Goal: Task Accomplishment & Management: Manage account settings

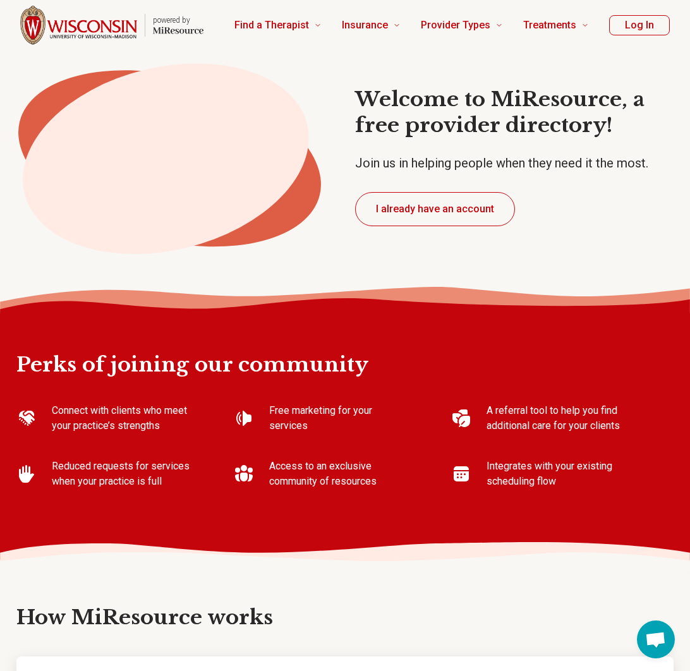
click at [626, 23] on button "Log In" at bounding box center [639, 25] width 61 height 20
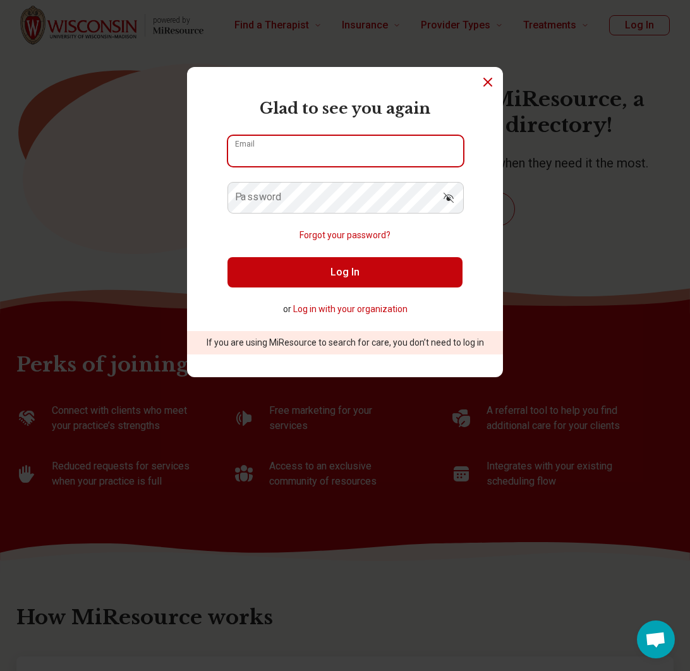
type input "**********"
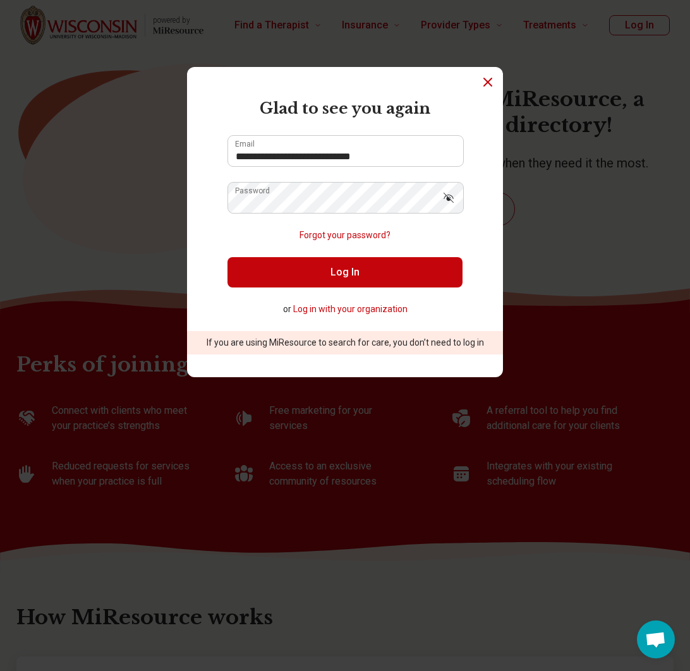
click at [324, 279] on button "Log In" at bounding box center [344, 272] width 235 height 30
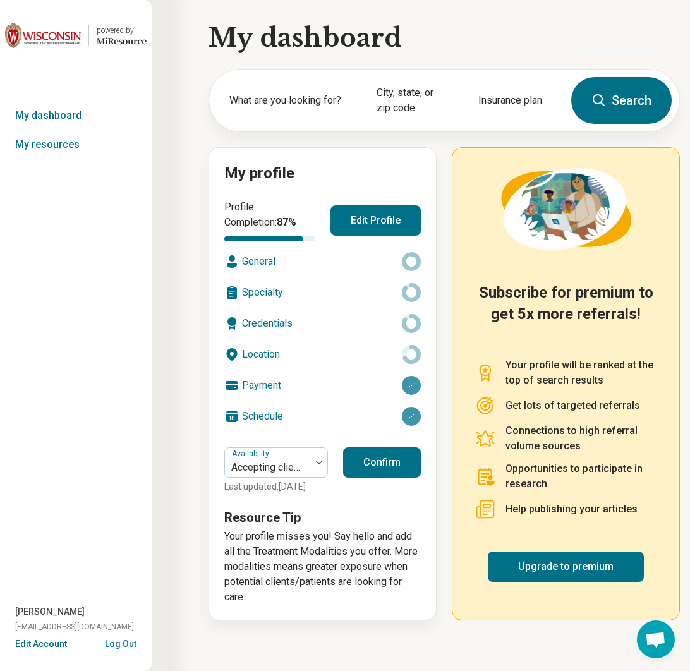
click at [276, 264] on div "General" at bounding box center [322, 261] width 197 height 30
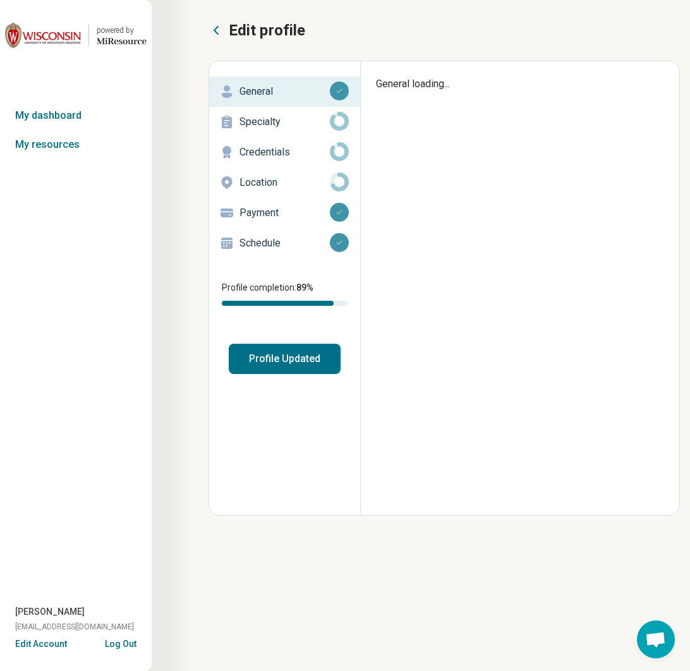
type textarea "*"
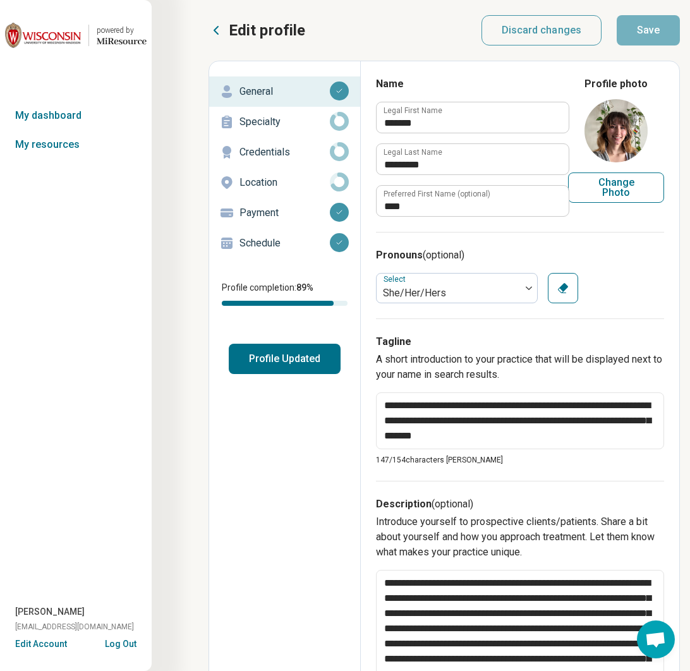
click at [619, 188] on button "Change Photo" at bounding box center [616, 188] width 96 height 30
type input "**********"
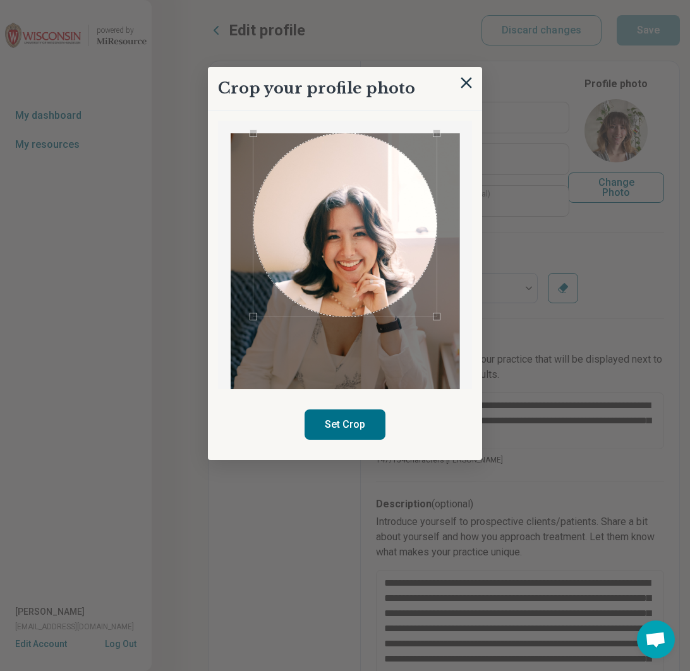
scroll to position [0, 11]
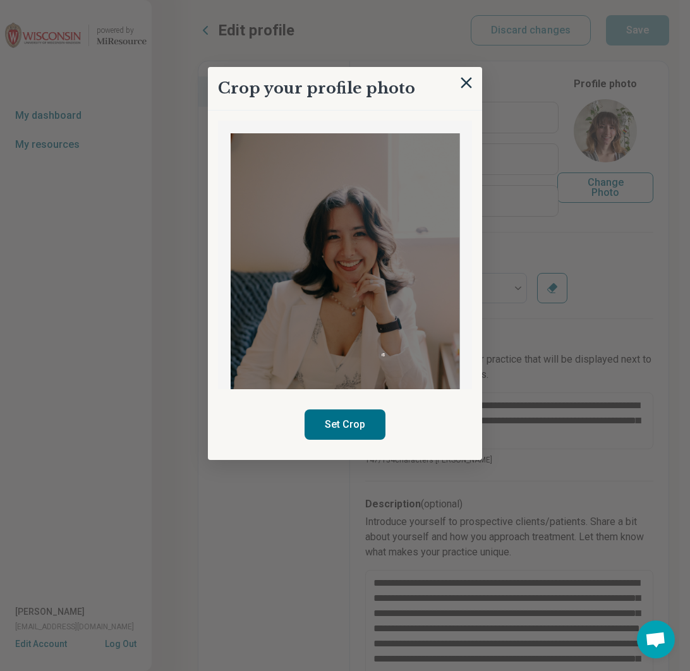
click at [384, 325] on img at bounding box center [345, 304] width 229 height 343
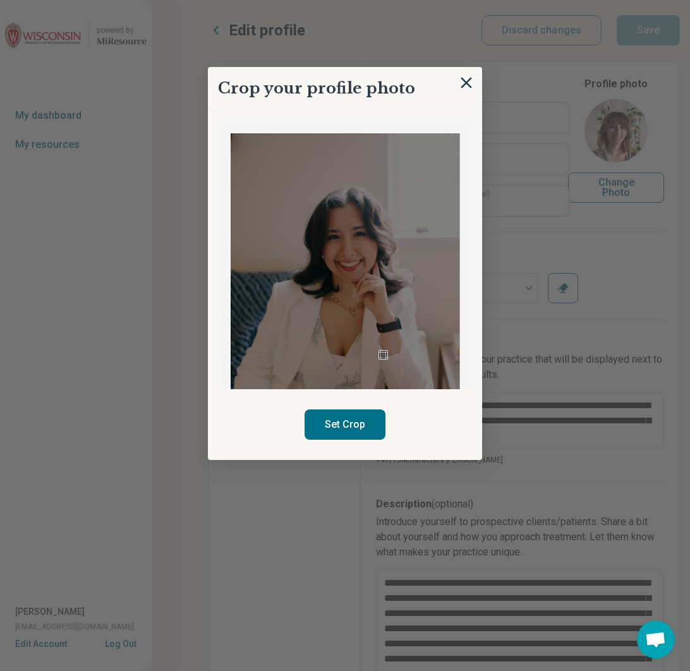
scroll to position [0, 0]
click at [357, 267] on img at bounding box center [345, 304] width 229 height 343
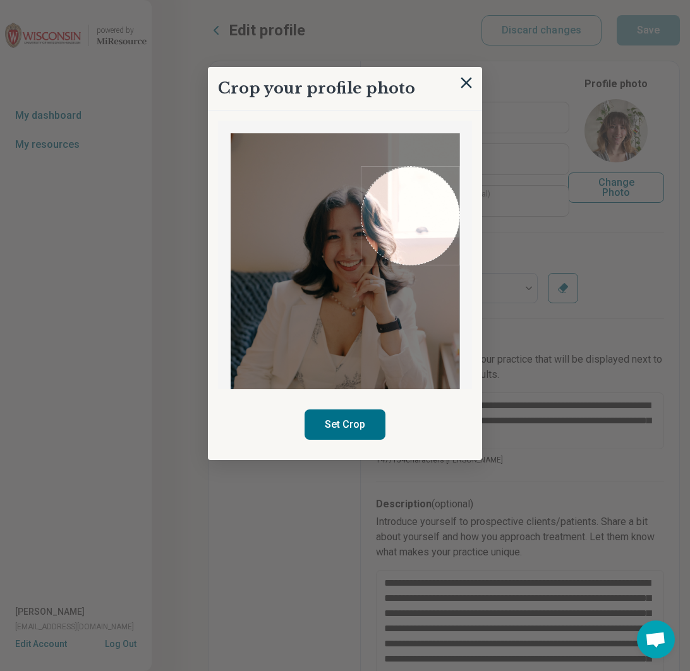
click at [568, 76] on div "Crop your profile photo Set Crop" at bounding box center [616, 76] width 96 height 0
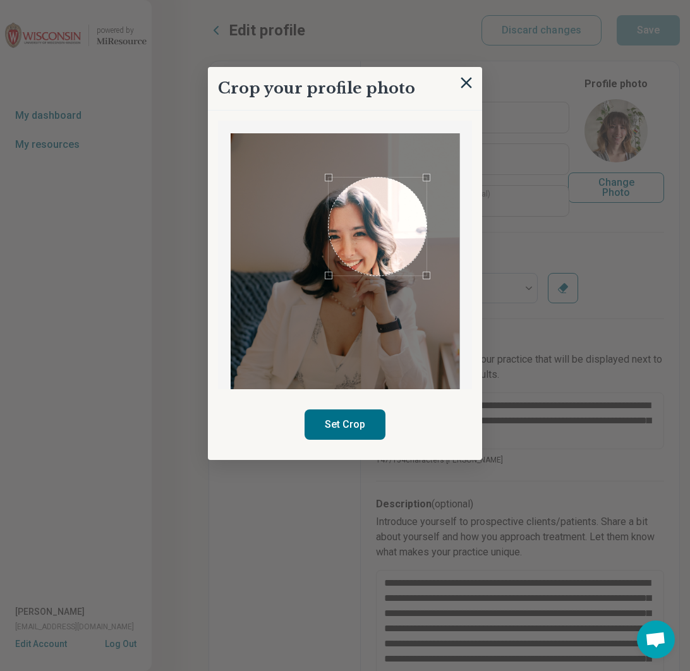
click at [377, 237] on div "Use the arrow keys to move the crop selection area" at bounding box center [378, 227] width 98 height 98
click at [366, 236] on div "Use the arrow keys to move the crop selection area" at bounding box center [372, 223] width 98 height 98
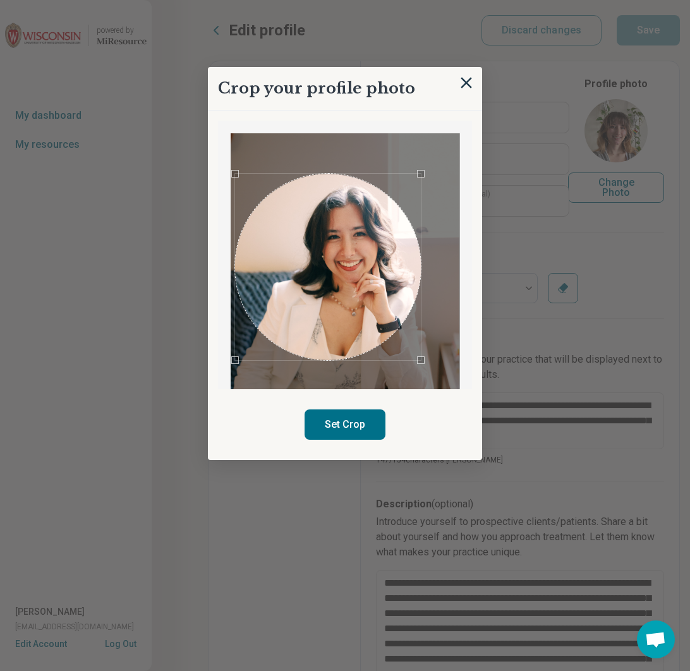
click at [221, 374] on div at bounding box center [345, 255] width 254 height 269
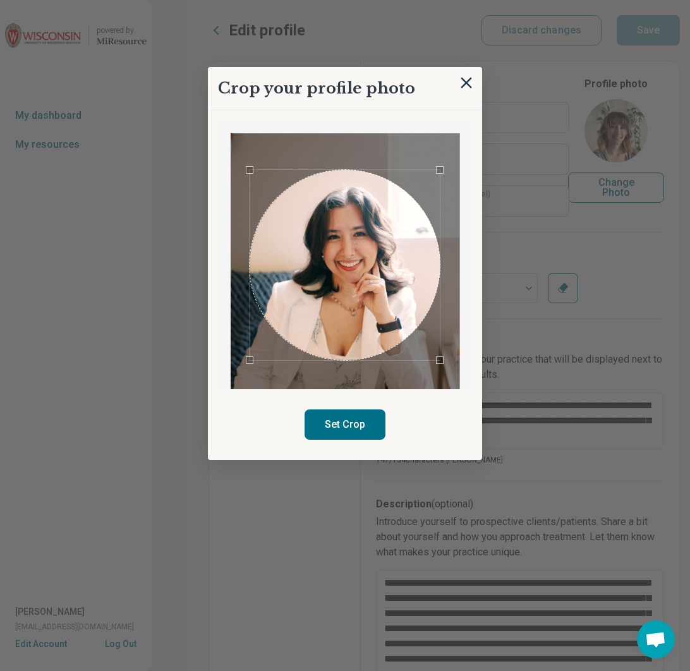
click at [363, 298] on div "Use the arrow keys to move the crop selection area" at bounding box center [345, 265] width 190 height 190
click at [366, 300] on div "Use the arrow keys to move the crop selection area" at bounding box center [346, 264] width 190 height 190
click at [336, 427] on button "Set Crop" at bounding box center [345, 424] width 81 height 30
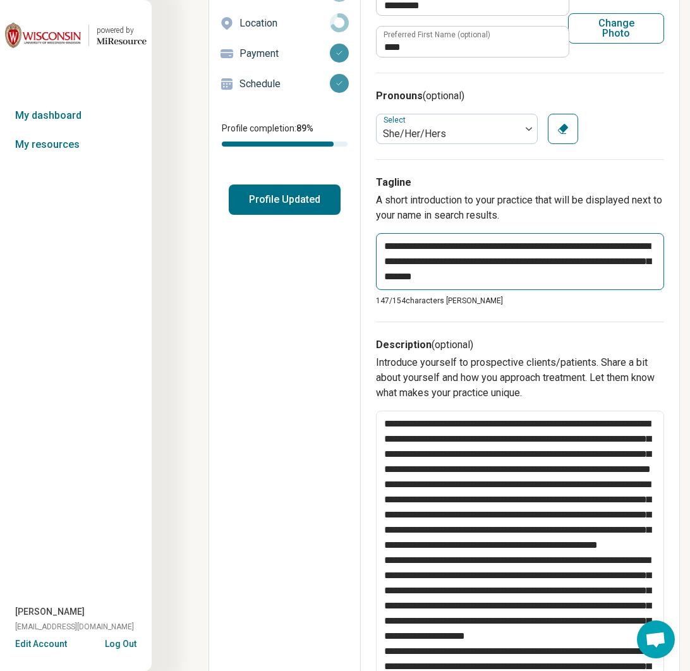
scroll to position [160, 0]
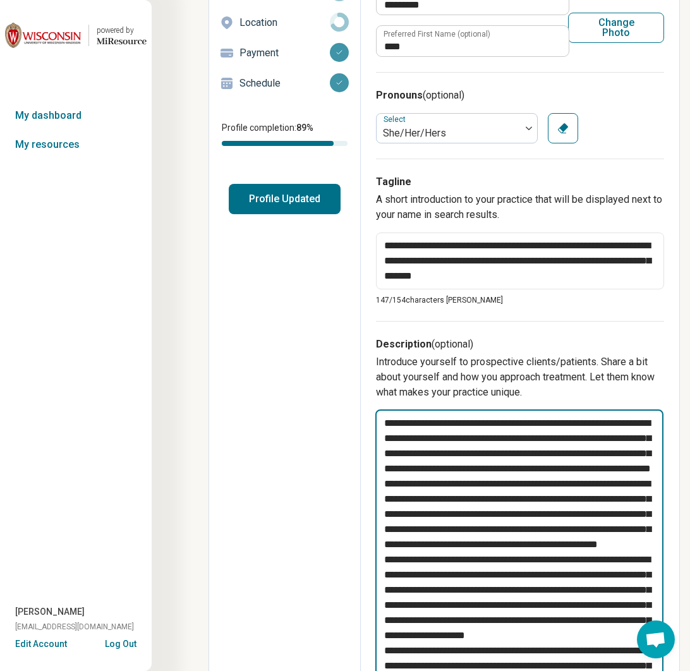
click at [423, 426] on textarea at bounding box center [519, 581] width 288 height 345
drag, startPoint x: 405, startPoint y: 428, endPoint x: 403, endPoint y: 487, distance: 59.4
click at [403, 487] on textarea at bounding box center [519, 581] width 288 height 345
click at [404, 487] on textarea at bounding box center [519, 581] width 288 height 345
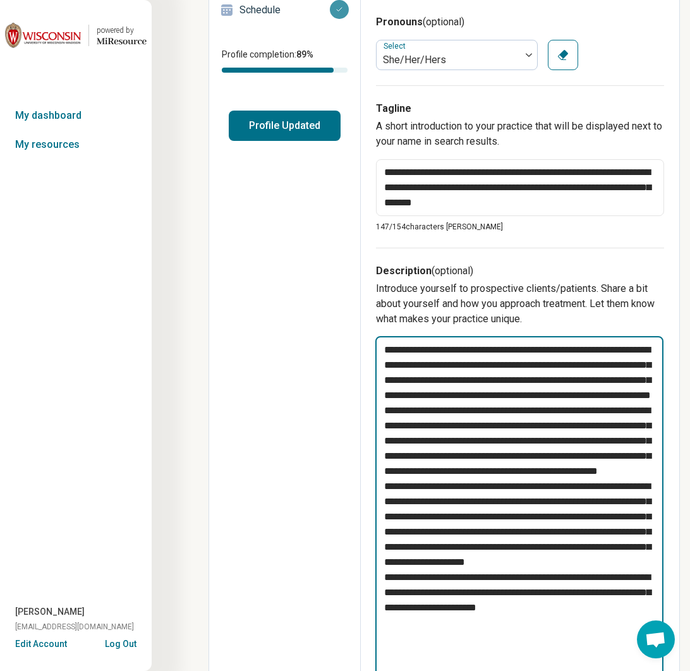
scroll to position [236, 0]
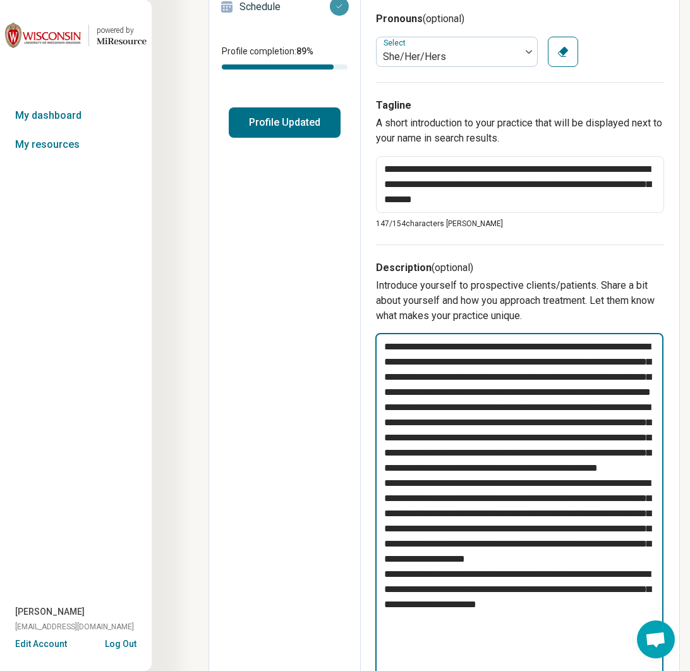
drag, startPoint x: 431, startPoint y: 380, endPoint x: 433, endPoint y: 452, distance: 71.4
click at [433, 452] on textarea at bounding box center [519, 505] width 288 height 345
drag, startPoint x: 405, startPoint y: 440, endPoint x: 397, endPoint y: 464, distance: 25.4
click at [397, 464] on textarea at bounding box center [519, 505] width 288 height 345
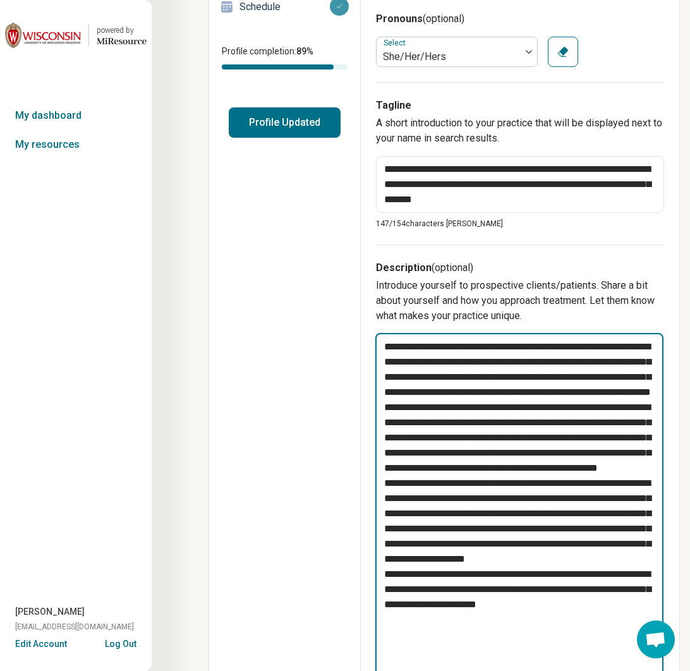
click at [397, 464] on textarea at bounding box center [519, 505] width 288 height 345
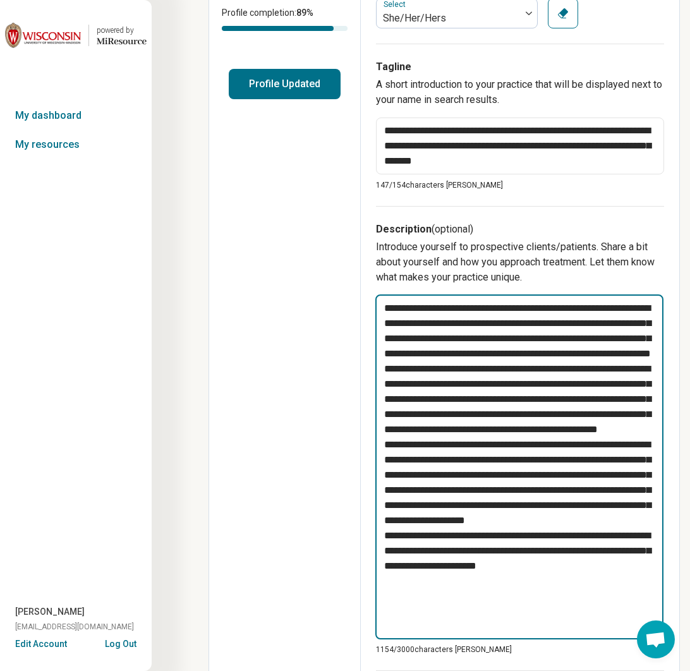
scroll to position [275, 2]
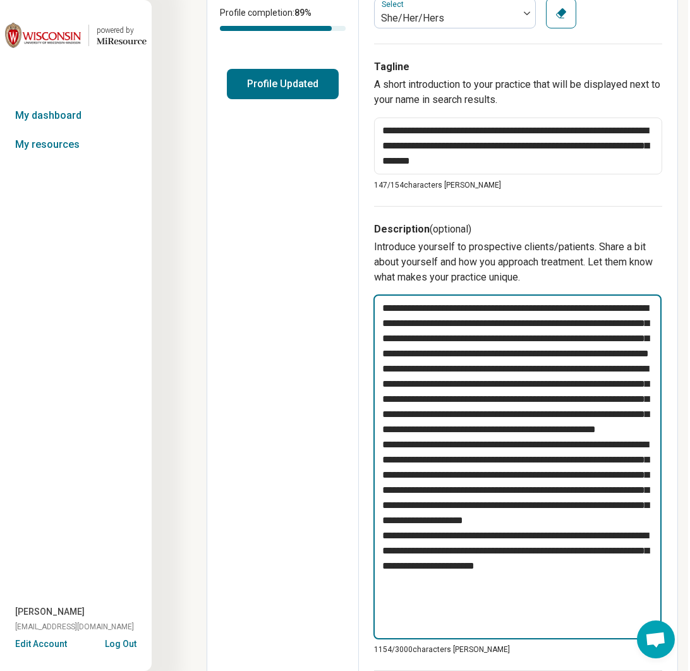
drag, startPoint x: 422, startPoint y: 459, endPoint x: 488, endPoint y: 483, distance: 71.2
click at [488, 483] on textarea at bounding box center [517, 466] width 288 height 345
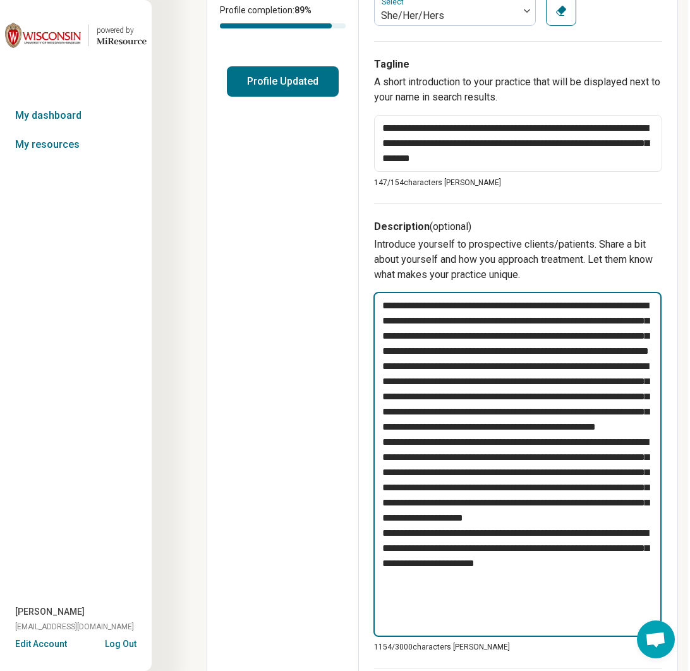
click at [488, 483] on textarea at bounding box center [517, 464] width 288 height 345
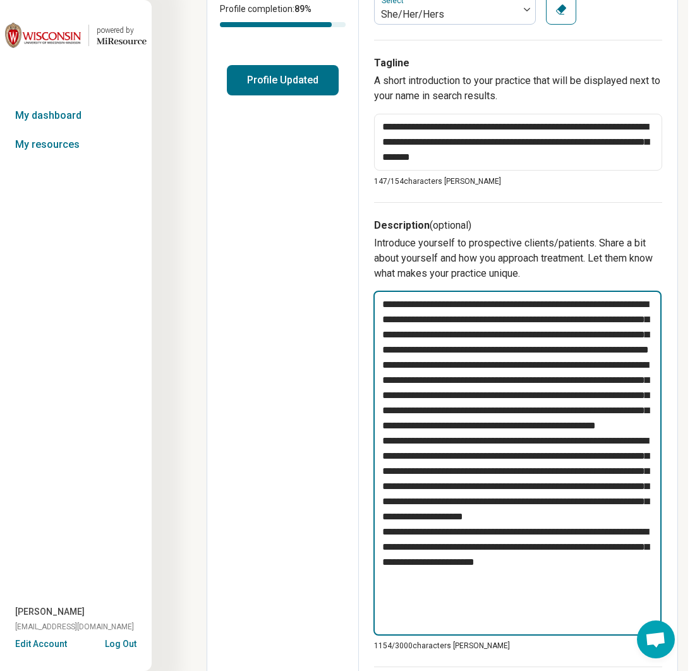
drag, startPoint x: 444, startPoint y: 457, endPoint x: 453, endPoint y: 504, distance: 47.7
click at [453, 504] on textarea at bounding box center [517, 463] width 288 height 345
drag, startPoint x: 392, startPoint y: 480, endPoint x: 407, endPoint y: 495, distance: 21.0
click at [407, 495] on textarea at bounding box center [517, 463] width 288 height 345
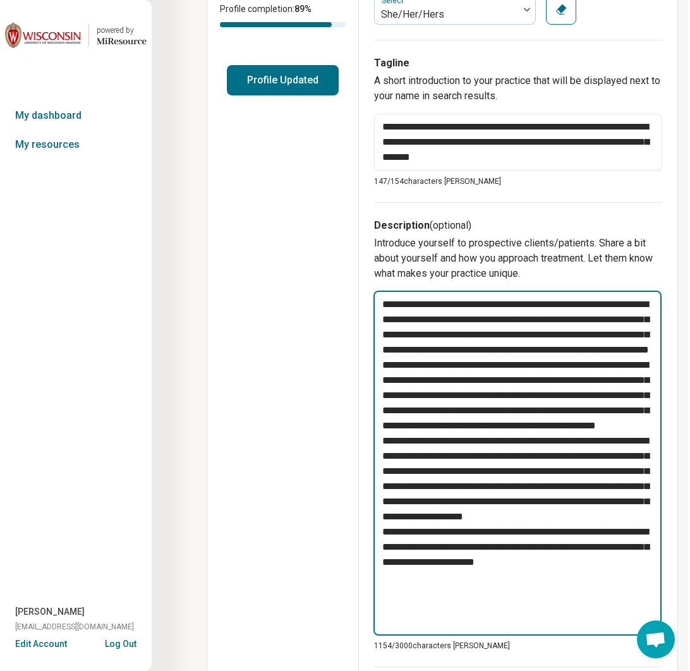
click at [407, 495] on textarea at bounding box center [517, 463] width 288 height 345
click at [488, 444] on textarea at bounding box center [517, 463] width 288 height 345
click at [458, 452] on textarea at bounding box center [517, 463] width 288 height 345
click at [445, 452] on textarea at bounding box center [517, 463] width 288 height 345
click at [508, 440] on textarea at bounding box center [517, 463] width 288 height 345
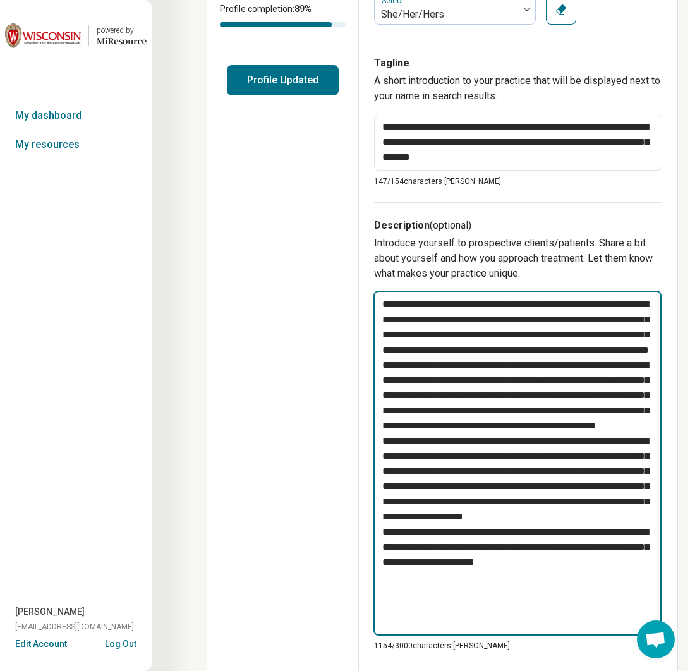
click at [482, 370] on textarea at bounding box center [517, 463] width 288 height 345
click at [476, 339] on textarea at bounding box center [517, 463] width 288 height 345
drag, startPoint x: 475, startPoint y: 308, endPoint x: 477, endPoint y: 372, distance: 64.5
click at [477, 372] on textarea at bounding box center [517, 463] width 288 height 345
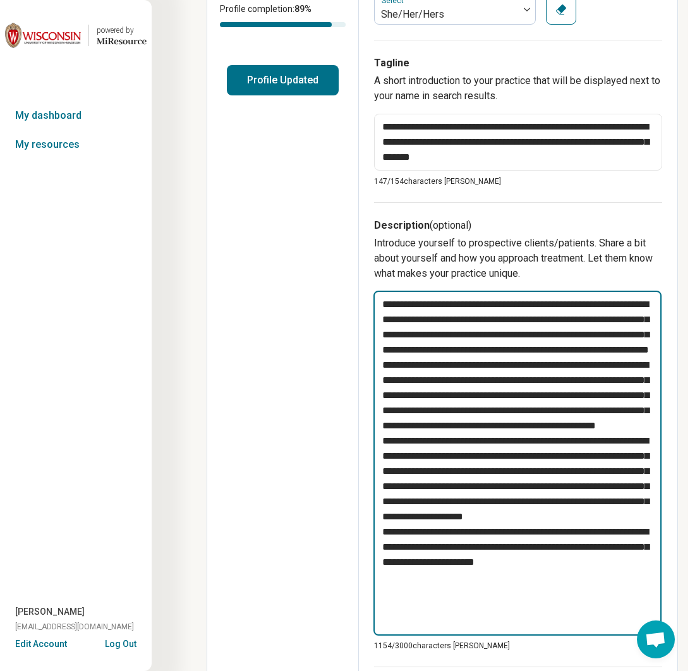
drag, startPoint x: 473, startPoint y: 385, endPoint x: 470, endPoint y: 343, distance: 43.1
click at [470, 343] on textarea at bounding box center [517, 463] width 288 height 345
drag, startPoint x: 460, startPoint y: 424, endPoint x: 469, endPoint y: 479, distance: 55.7
click at [469, 479] on textarea at bounding box center [517, 463] width 288 height 345
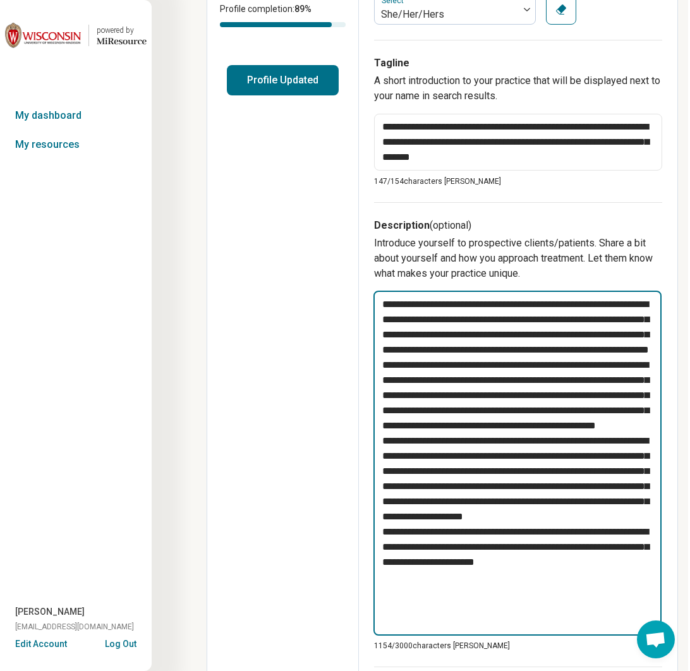
click at [468, 478] on textarea at bounding box center [517, 463] width 288 height 345
drag, startPoint x: 447, startPoint y: 459, endPoint x: 424, endPoint y: 459, distance: 23.4
click at [447, 459] on textarea at bounding box center [517, 463] width 288 height 345
drag, startPoint x: 518, startPoint y: 483, endPoint x: 490, endPoint y: 482, distance: 28.5
click at [518, 483] on textarea at bounding box center [517, 463] width 288 height 345
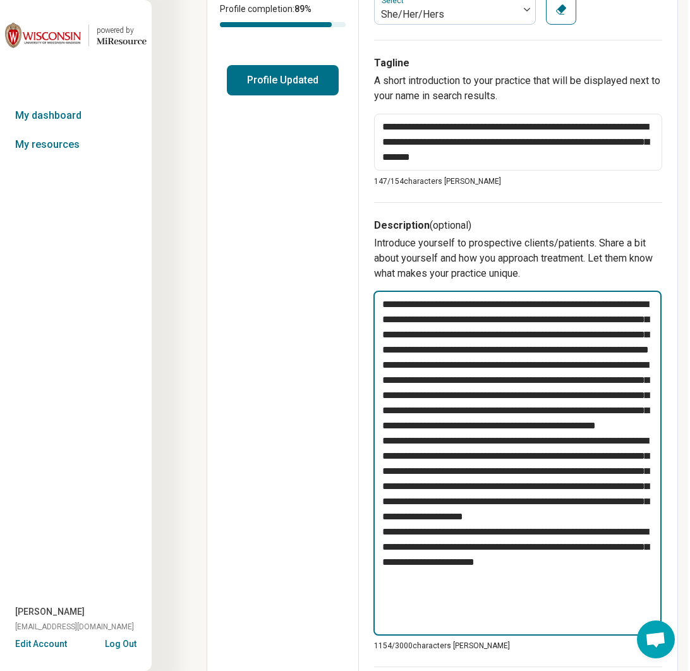
drag, startPoint x: 439, startPoint y: 480, endPoint x: 458, endPoint y: 554, distance: 77.1
click at [458, 554] on textarea at bounding box center [517, 463] width 288 height 345
drag, startPoint x: 456, startPoint y: 488, endPoint x: 456, endPoint y: 574, distance: 85.3
click at [456, 574] on textarea at bounding box center [517, 463] width 288 height 345
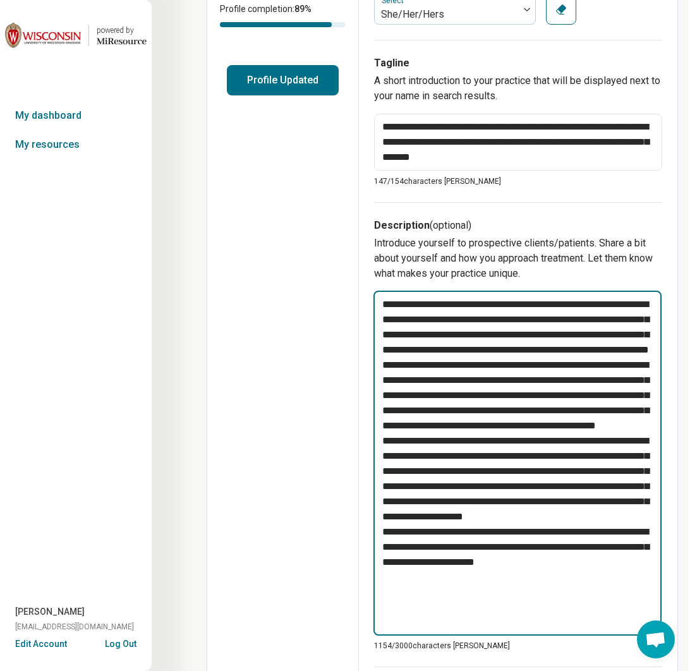
click at [456, 573] on textarea at bounding box center [517, 463] width 288 height 345
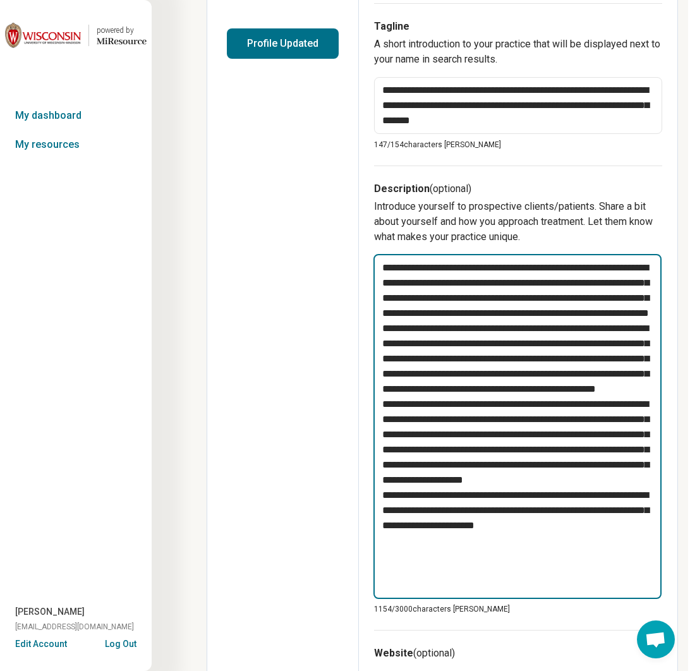
scroll to position [316, 2]
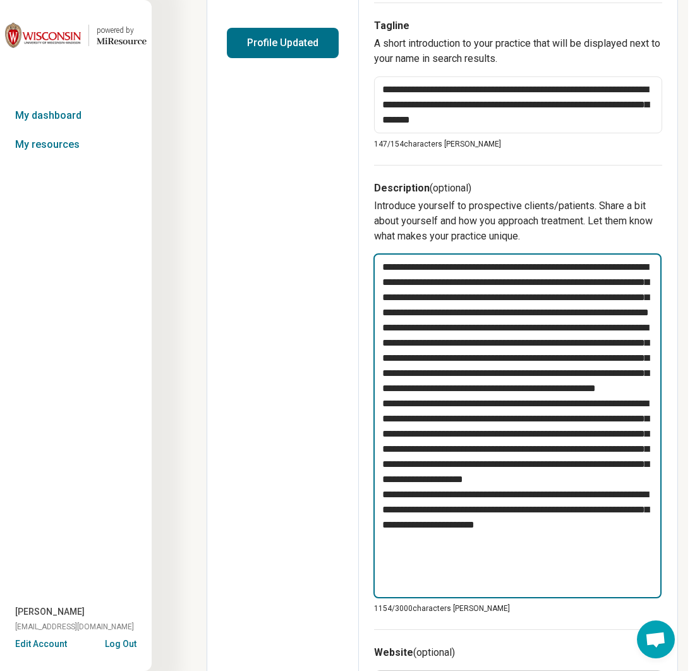
drag, startPoint x: 424, startPoint y: 479, endPoint x: 426, endPoint y: 550, distance: 71.4
click at [426, 550] on textarea at bounding box center [517, 425] width 288 height 345
drag, startPoint x: 438, startPoint y: 502, endPoint x: 432, endPoint y: 553, distance: 51.5
click at [432, 553] on textarea at bounding box center [517, 425] width 288 height 345
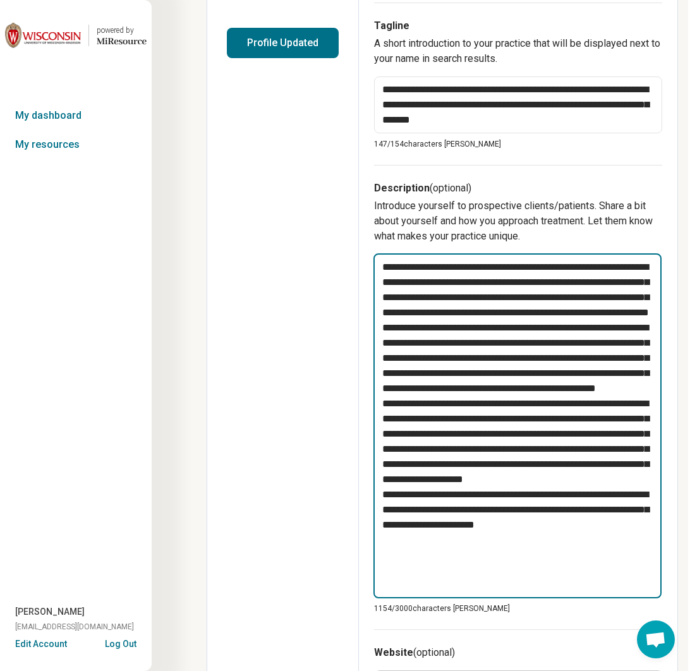
click at [432, 553] on textarea at bounding box center [517, 425] width 288 height 345
drag, startPoint x: 436, startPoint y: 517, endPoint x: 437, endPoint y: 548, distance: 31.0
click at [437, 548] on textarea at bounding box center [517, 425] width 288 height 345
drag, startPoint x: 392, startPoint y: 562, endPoint x: 443, endPoint y: 571, distance: 51.4
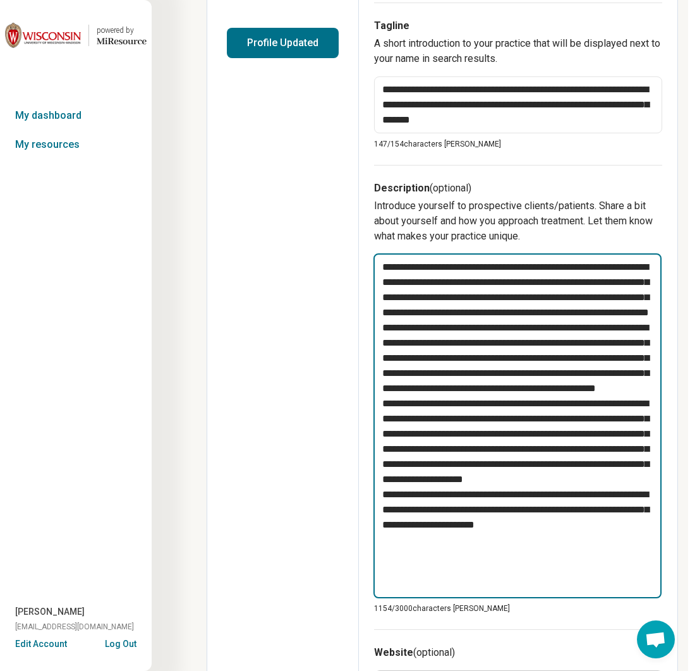
click at [443, 571] on textarea at bounding box center [517, 425] width 288 height 345
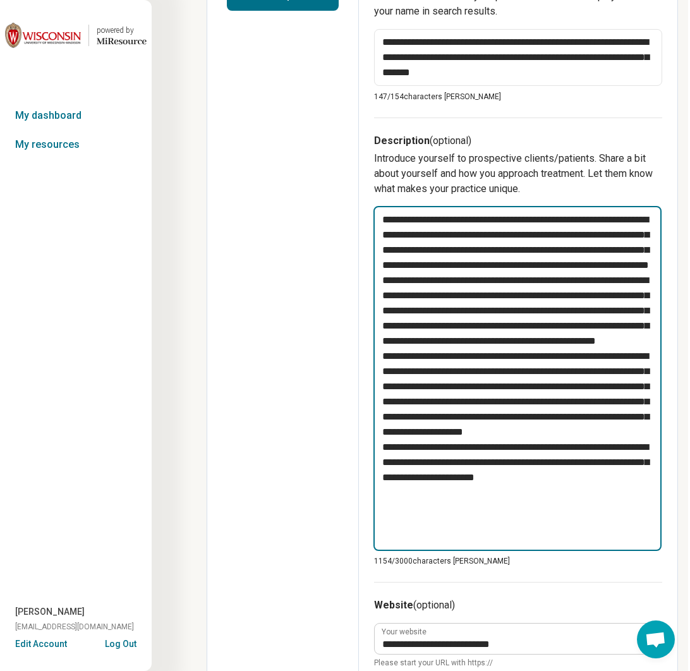
scroll to position [366, 2]
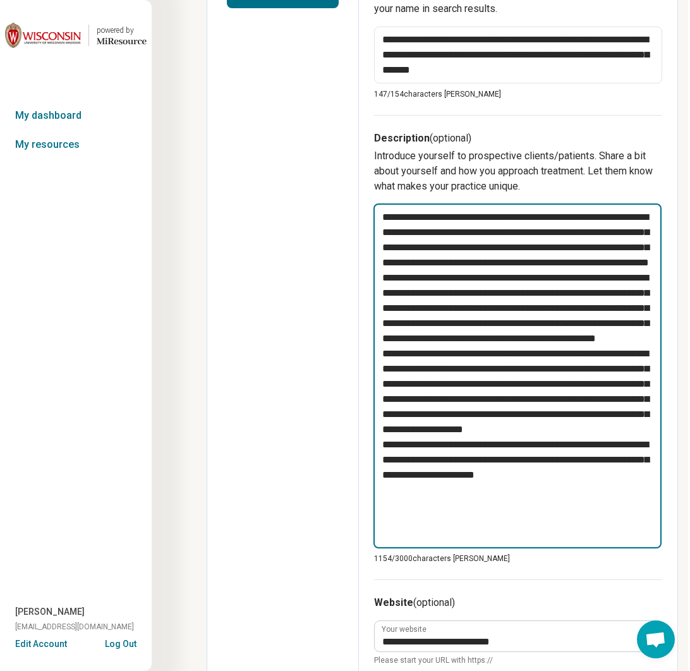
drag, startPoint x: 400, startPoint y: 521, endPoint x: 404, endPoint y: 546, distance: 25.7
click at [404, 546] on textarea at bounding box center [517, 375] width 288 height 345
drag, startPoint x: 432, startPoint y: 543, endPoint x: 411, endPoint y: 513, distance: 36.8
click at [411, 513] on textarea at bounding box center [517, 375] width 288 height 345
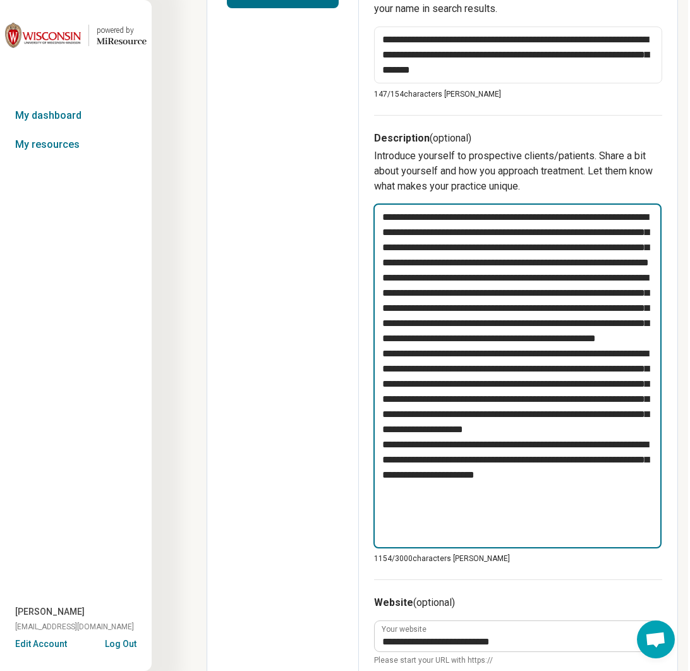
click at [411, 513] on textarea at bounding box center [517, 375] width 288 height 345
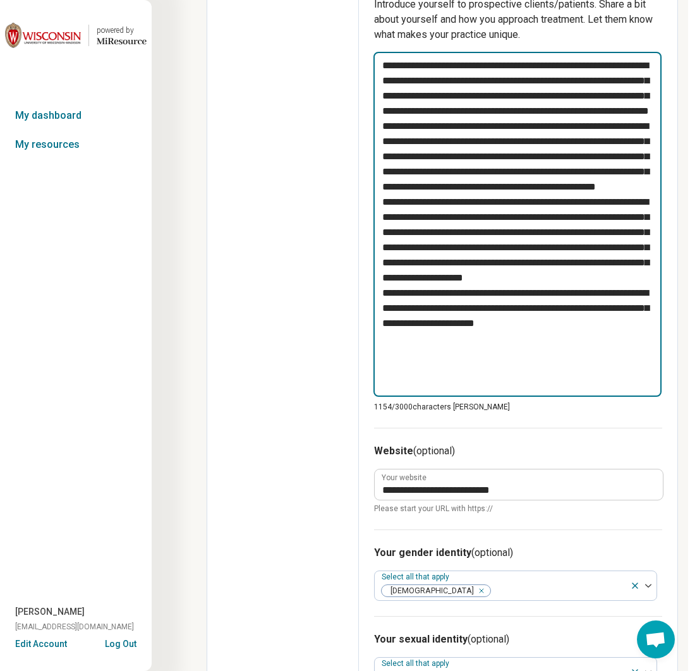
scroll to position [525, 2]
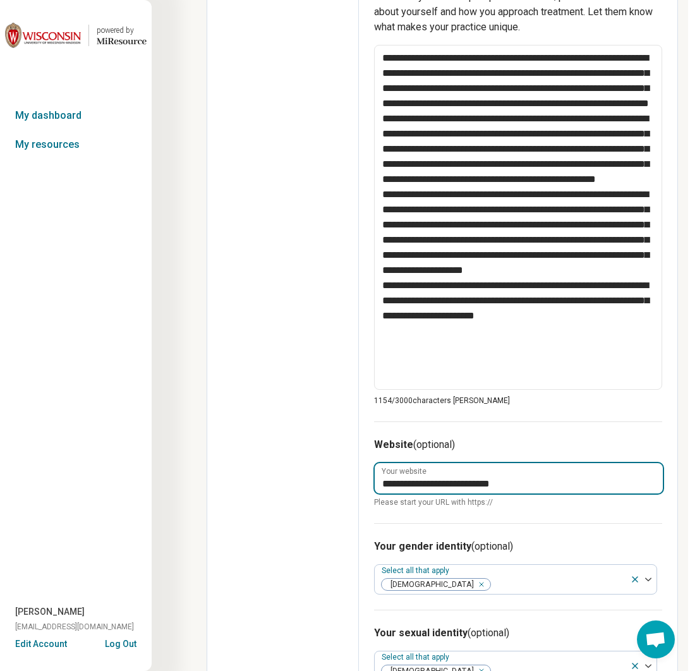
drag, startPoint x: 411, startPoint y: 485, endPoint x: 350, endPoint y: 446, distance: 72.8
click at [411, 485] on input "**********" at bounding box center [519, 478] width 288 height 30
click at [507, 487] on input "**********" at bounding box center [519, 478] width 288 height 30
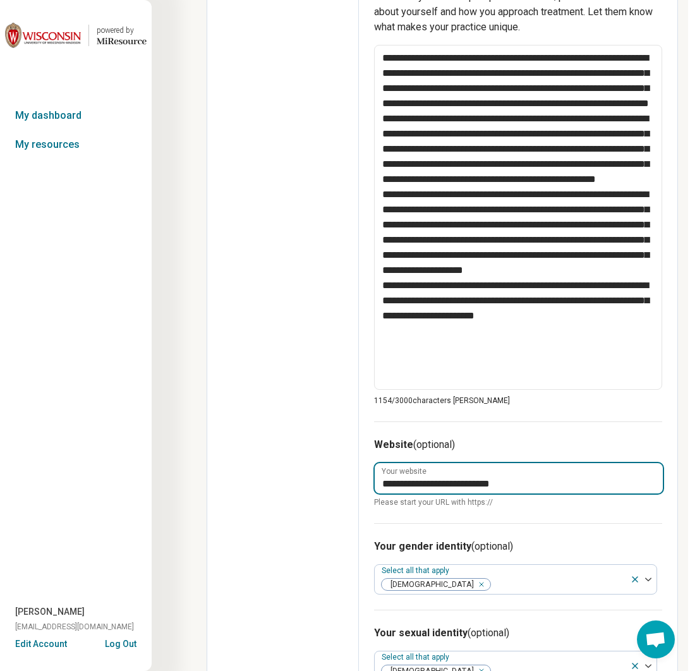
paste input "**********"
type textarea "*"
type input "**********"
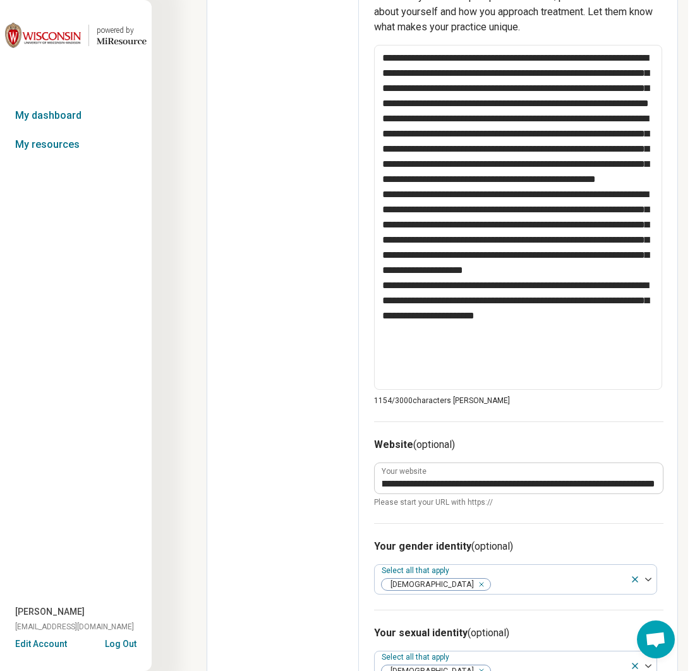
scroll to position [0, 0]
click at [520, 508] on div "**********" at bounding box center [518, 473] width 289 height 102
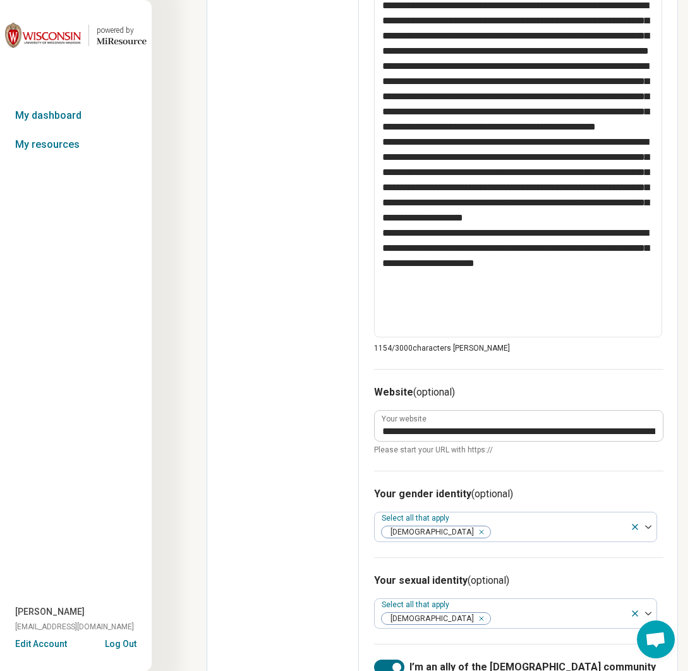
scroll to position [545, 2]
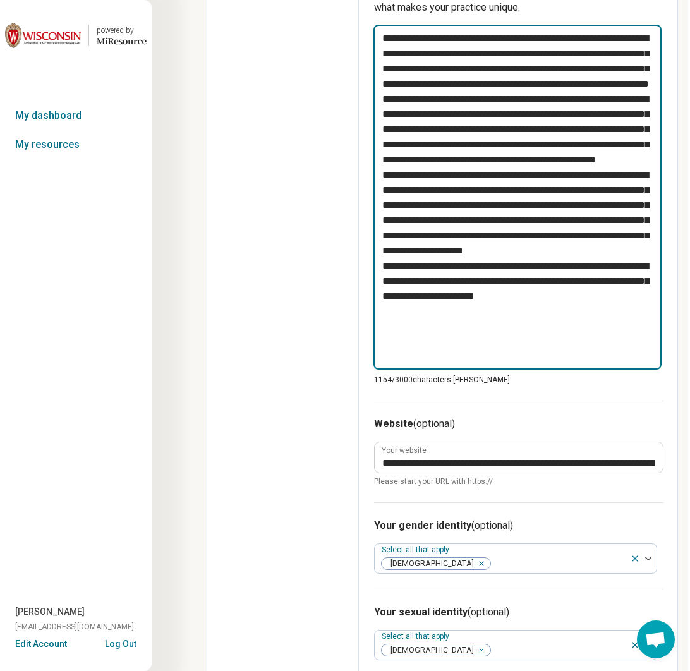
click at [547, 203] on textarea at bounding box center [517, 197] width 288 height 345
click at [502, 197] on textarea at bounding box center [517, 197] width 288 height 345
drag, startPoint x: 511, startPoint y: 175, endPoint x: 614, endPoint y: 206, distance: 108.2
click at [614, 206] on textarea at bounding box center [517, 197] width 288 height 345
type textarea "*"
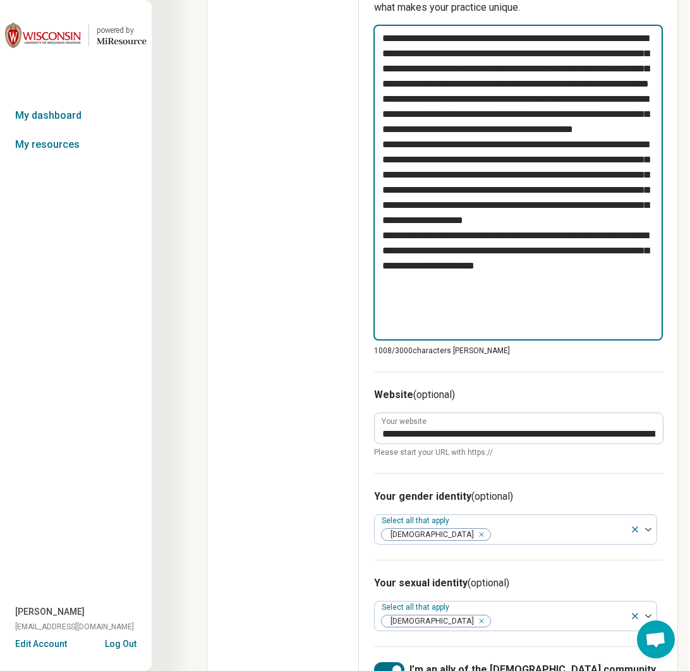
click at [477, 300] on textarea "**********" at bounding box center [517, 183] width 289 height 316
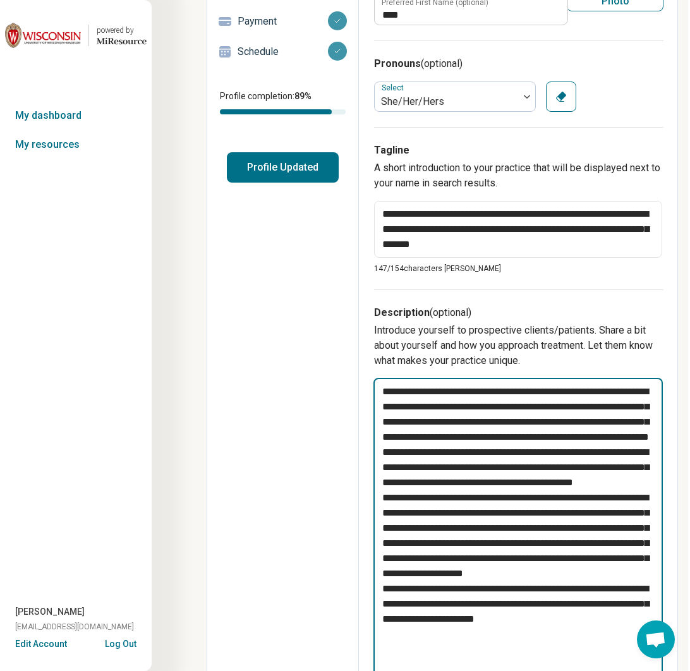
scroll to position [0, 2]
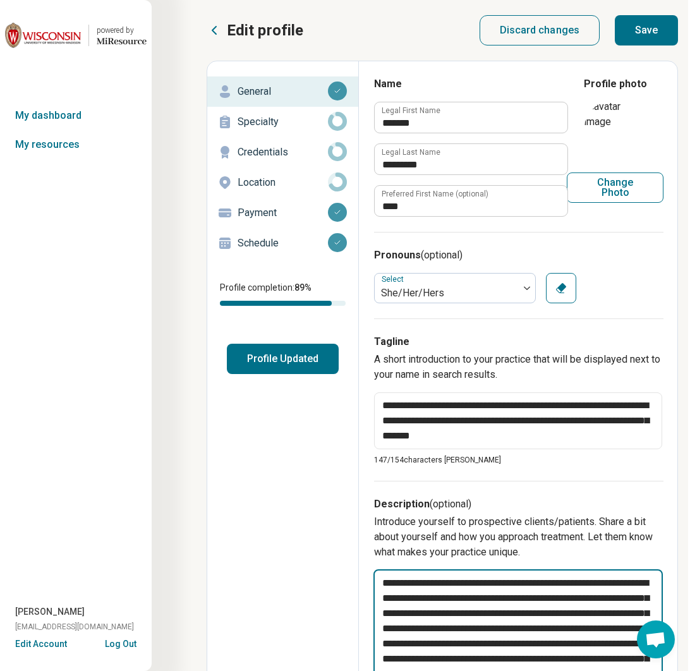
type textarea "**********"
click at [643, 30] on button "Save" at bounding box center [646, 30] width 63 height 30
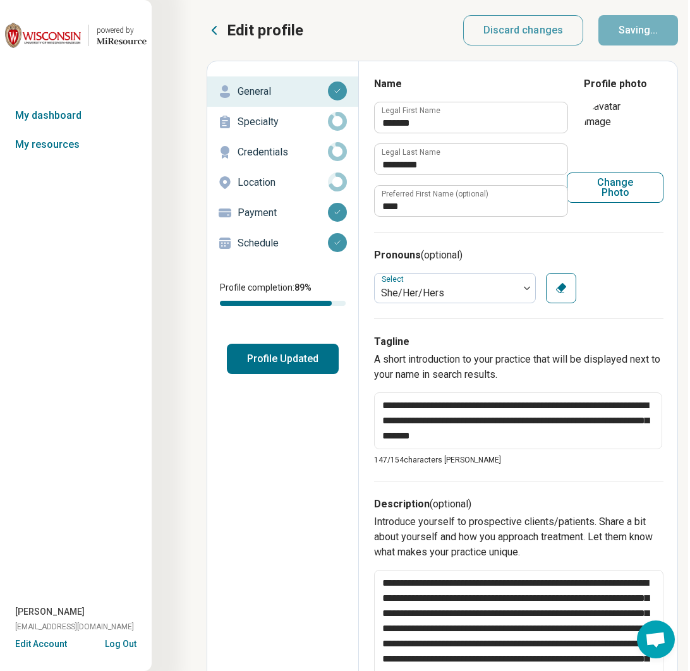
type textarea "*"
click at [273, 124] on p "Specialty" at bounding box center [283, 121] width 90 height 15
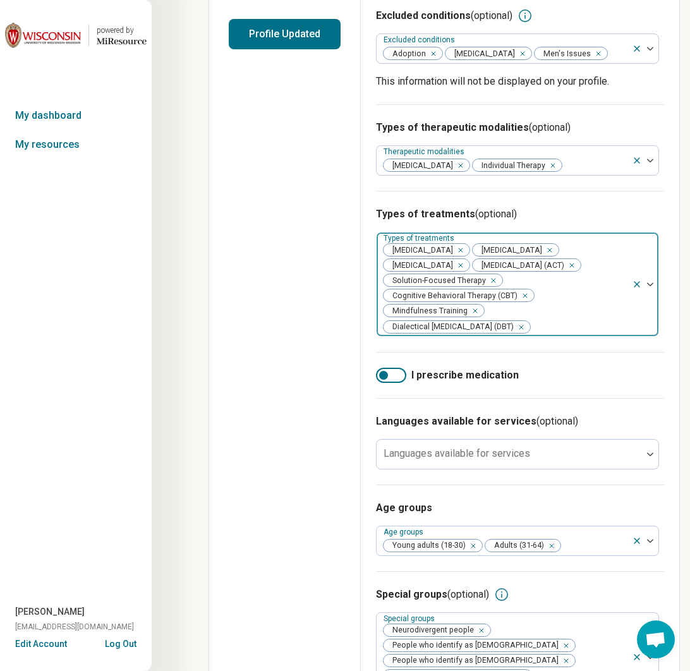
scroll to position [331, 0]
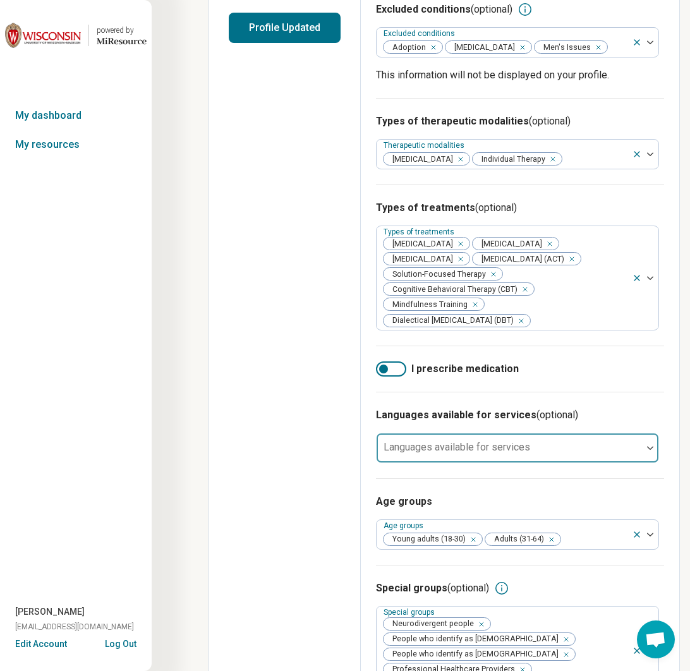
click at [484, 463] on div "Languages available for services" at bounding box center [517, 448] width 283 height 30
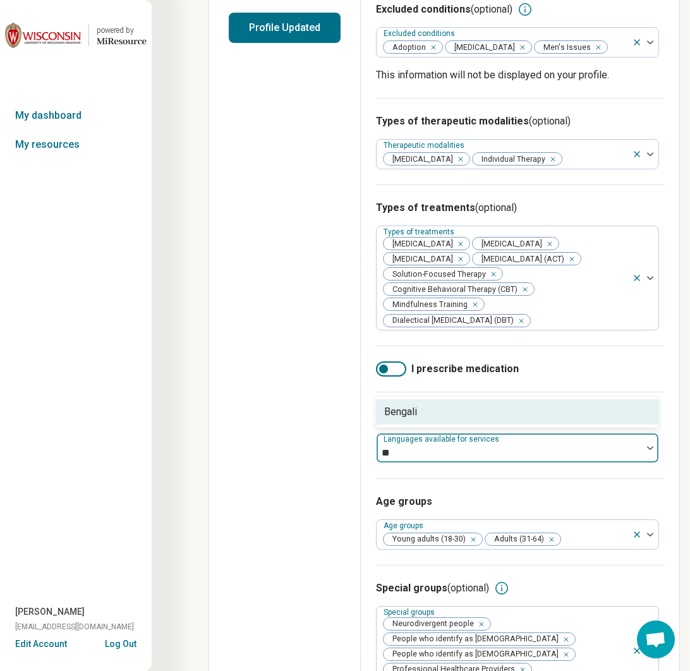
type input "*"
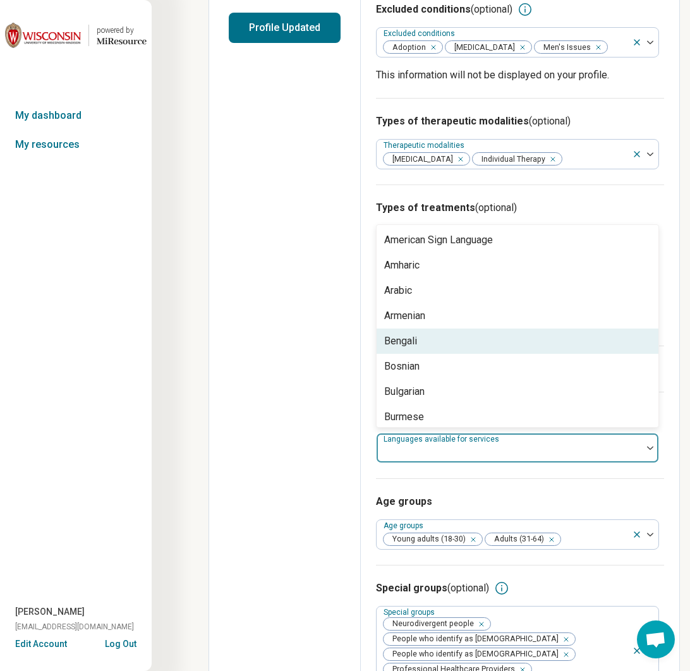
click at [355, 492] on div "Edit profile General Specialty Credentials Location Payment Schedule Profile co…" at bounding box center [285, 228] width 152 height 996
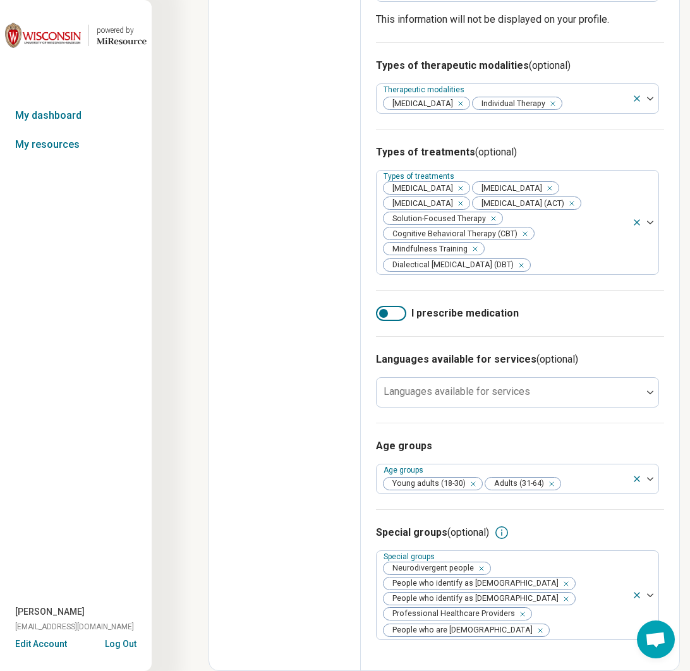
scroll to position [0, 0]
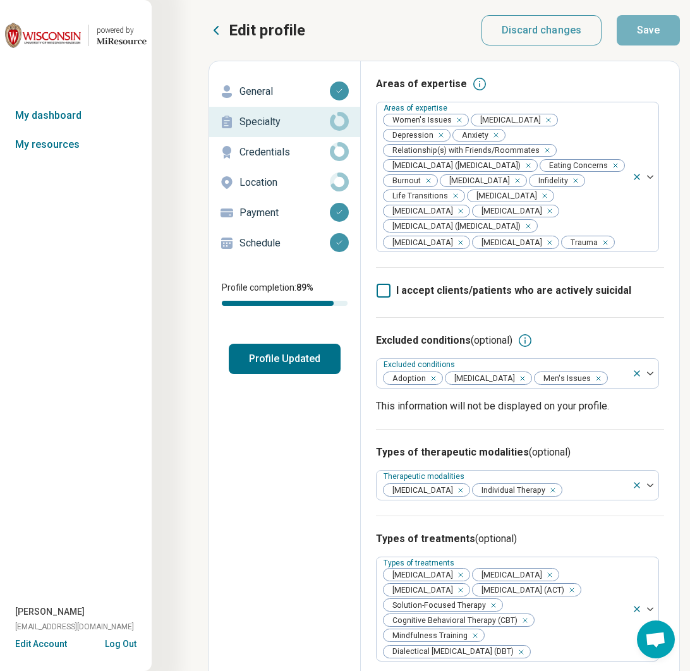
click at [306, 147] on p "Credentials" at bounding box center [285, 152] width 90 height 15
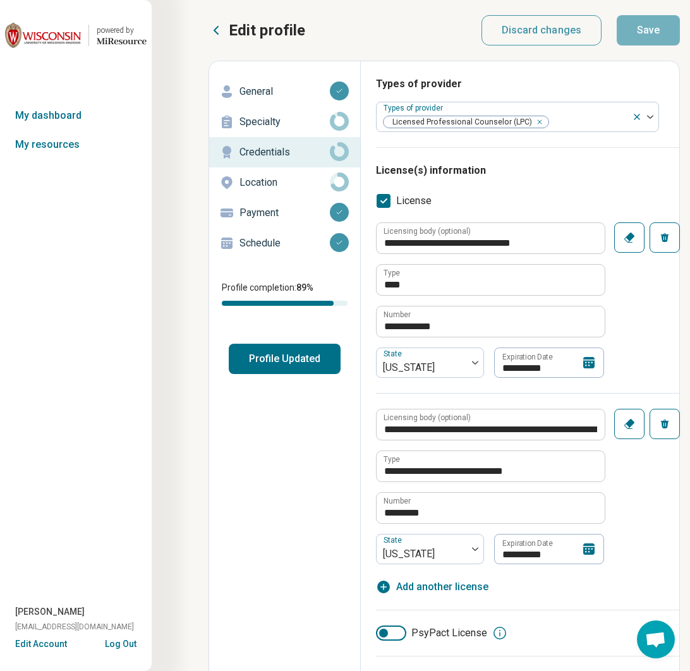
click at [310, 130] on div "Specialty" at bounding box center [284, 122] width 131 height 20
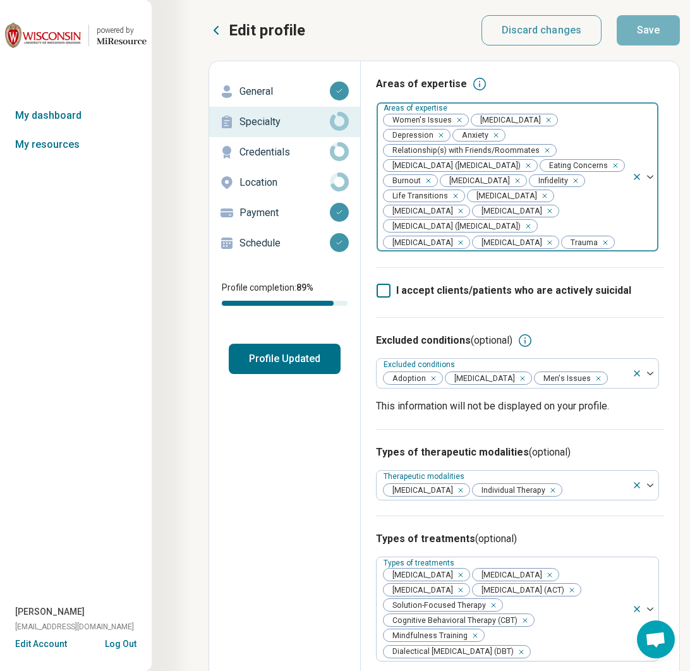
click at [510, 185] on icon "Remove [object Object]" at bounding box center [514, 180] width 9 height 9
click at [638, 39] on button "Save" at bounding box center [648, 30] width 63 height 30
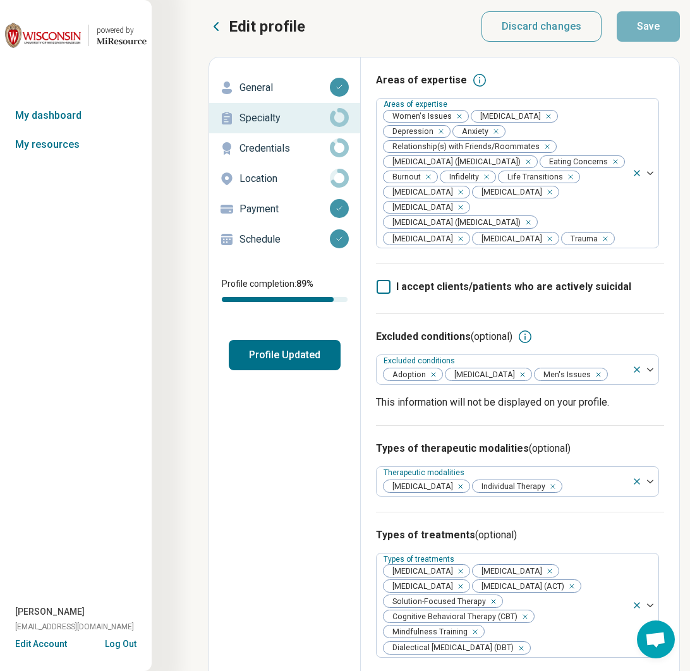
click at [336, 147] on icon at bounding box center [339, 147] width 19 height 19
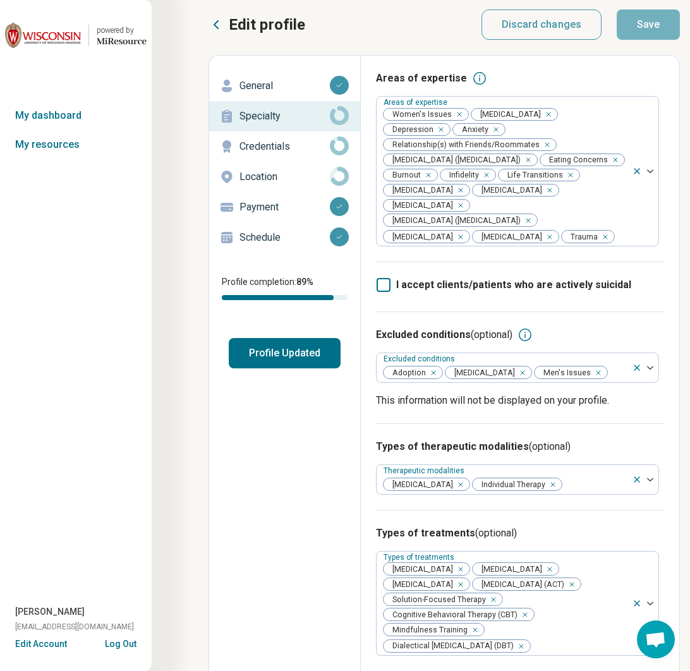
type textarea "*"
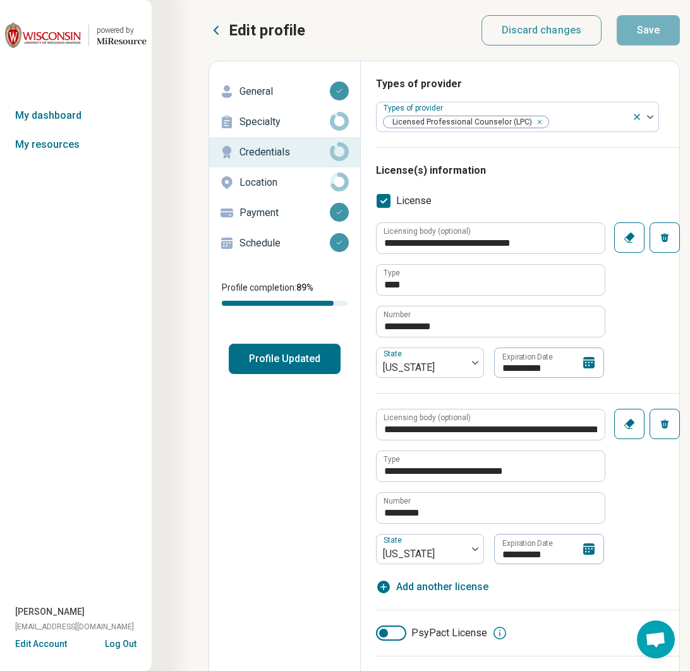
click at [285, 179] on p "Location" at bounding box center [285, 182] width 90 height 15
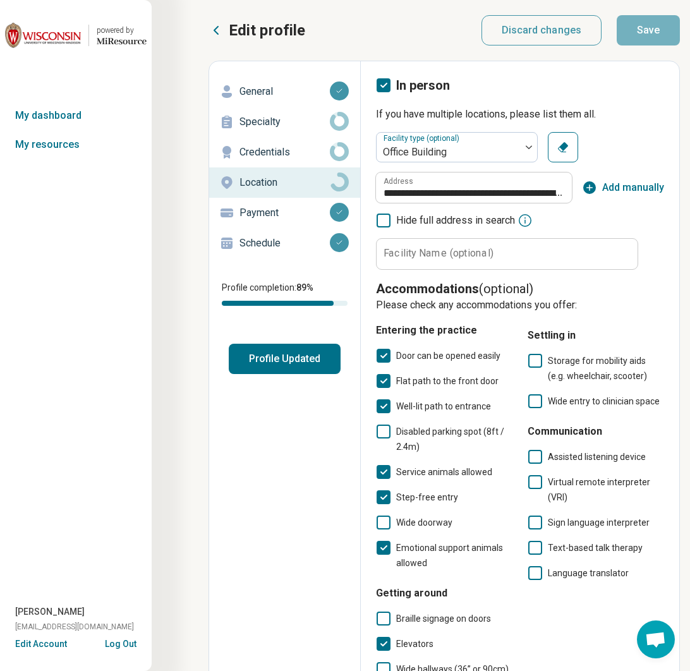
click at [315, 219] on p "Payment" at bounding box center [285, 212] width 90 height 15
click at [253, 210] on p "Payment" at bounding box center [285, 212] width 90 height 15
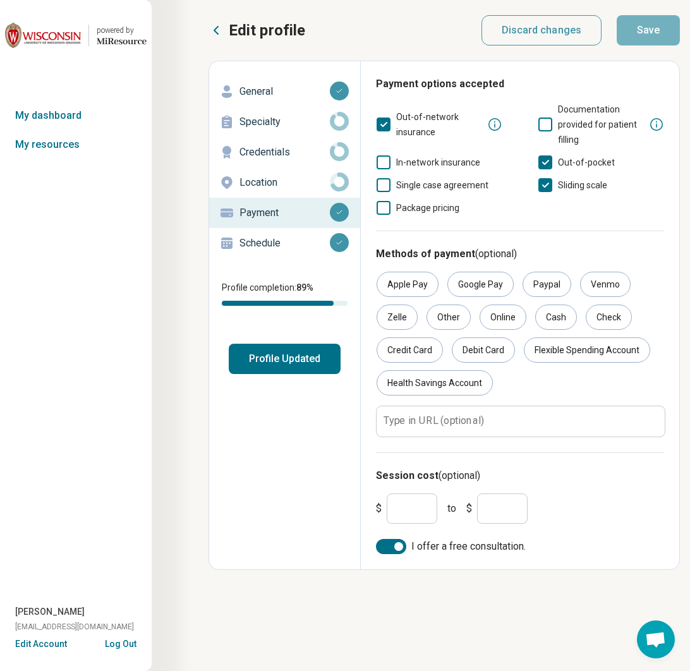
click at [248, 239] on p "Schedule" at bounding box center [285, 243] width 90 height 15
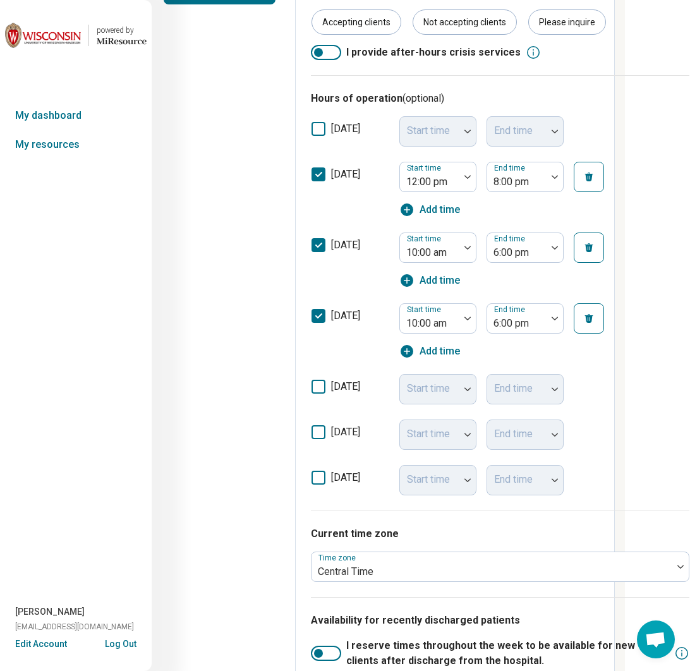
scroll to position [370, 65]
click at [309, 387] on div "**********" at bounding box center [500, 272] width 409 height 1163
click at [318, 386] on icon at bounding box center [319, 386] width 14 height 14
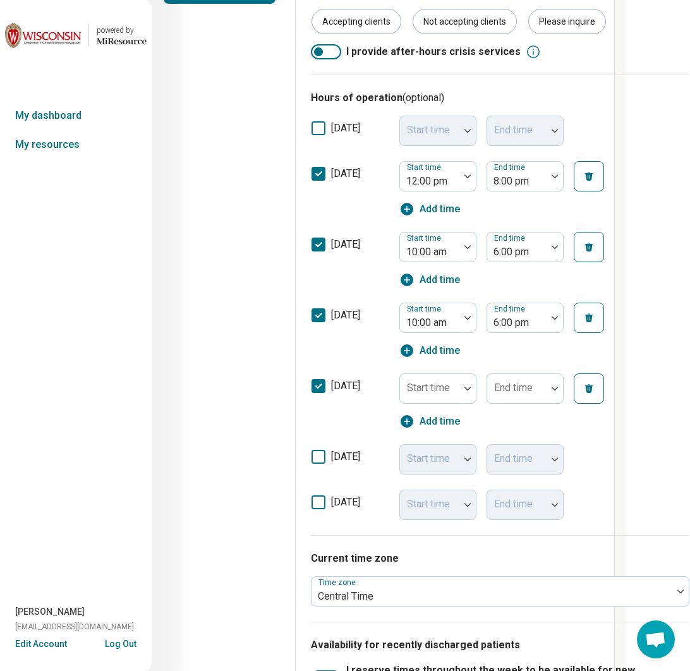
scroll to position [6, 0]
click at [443, 385] on div "Start time" at bounding box center [437, 388] width 77 height 30
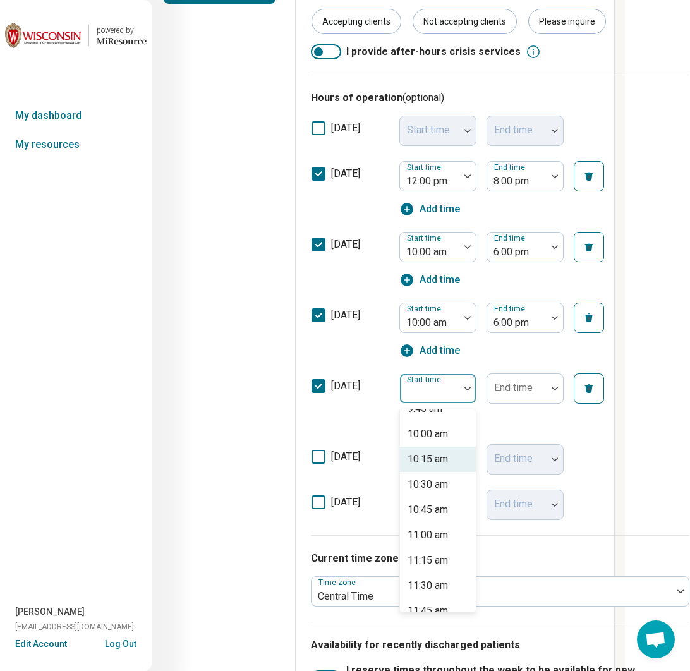
scroll to position [996, 0]
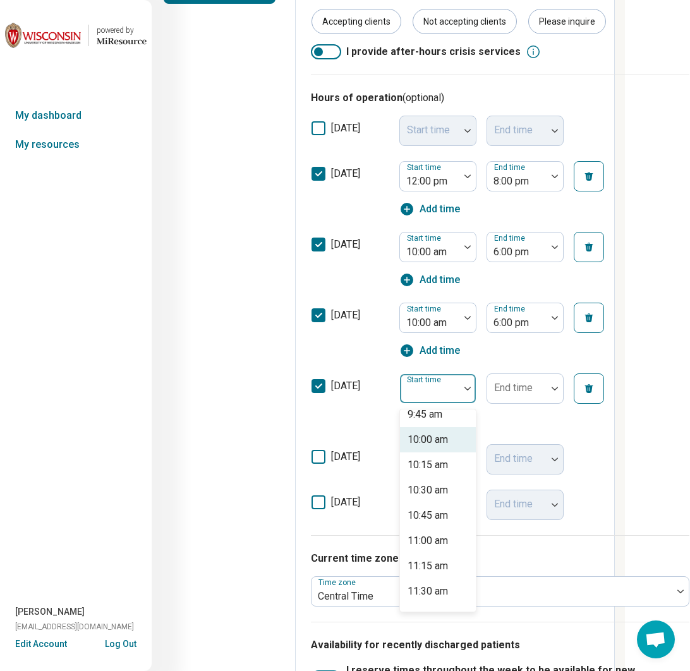
click at [426, 439] on div "10:00 am" at bounding box center [428, 439] width 40 height 15
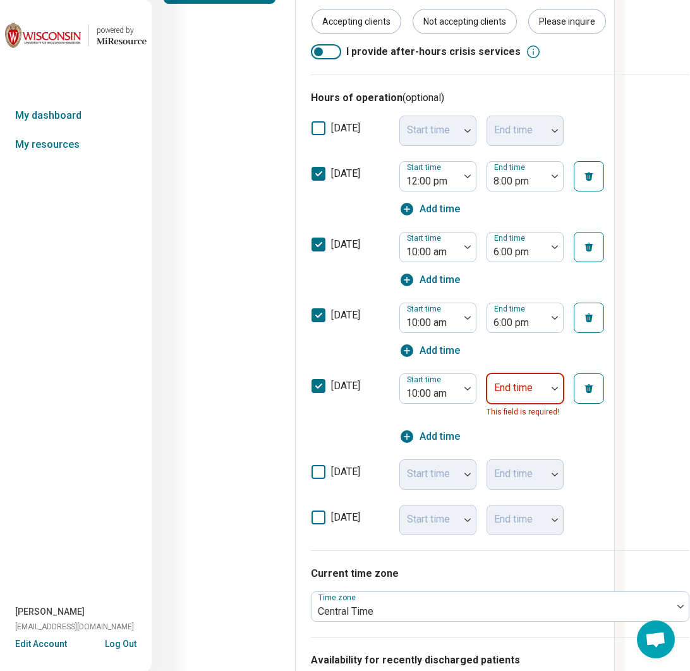
click at [528, 391] on div "End time" at bounding box center [525, 388] width 77 height 30
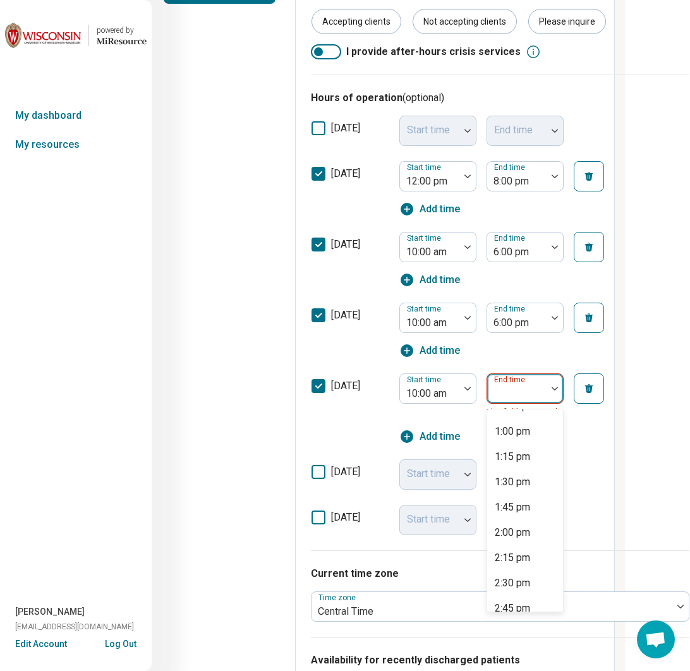
scroll to position [655, 0]
click at [530, 553] on div "6:00 pm" at bounding box center [512, 553] width 35 height 15
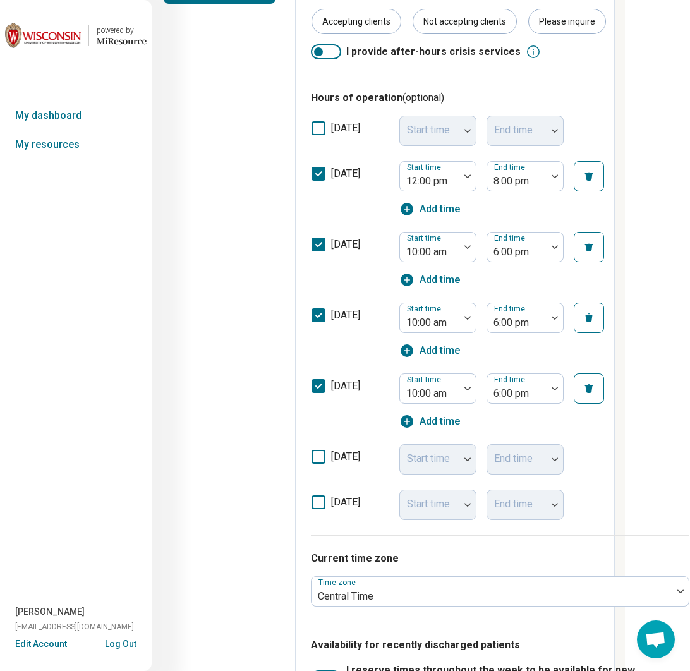
click at [320, 454] on icon at bounding box center [319, 457] width 14 height 14
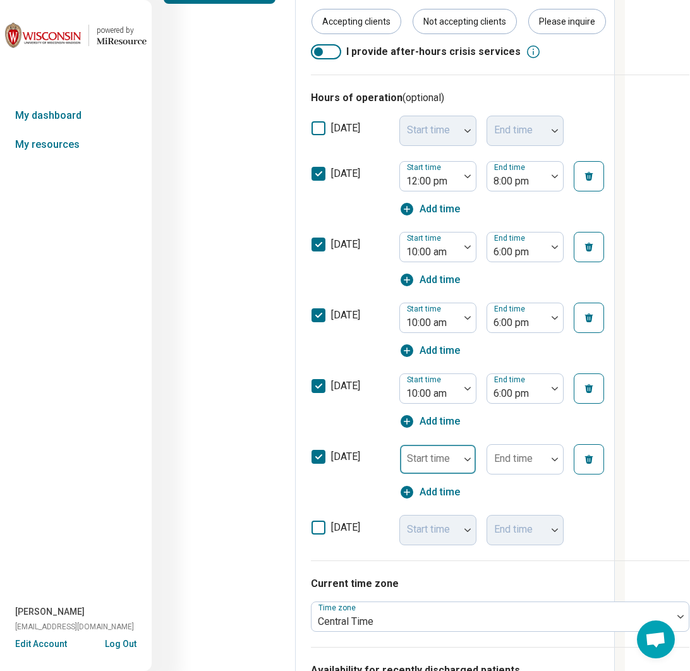
click at [444, 461] on div "Start time" at bounding box center [437, 459] width 77 height 30
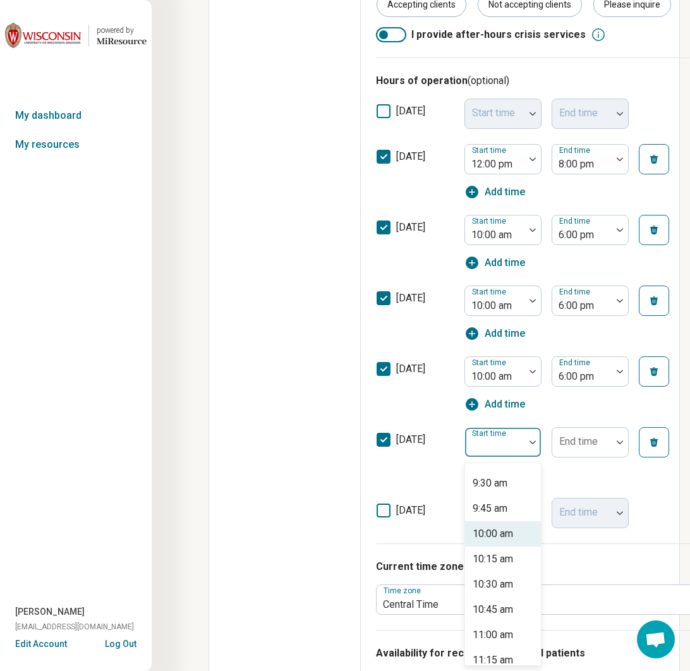
scroll to position [958, 0]
drag, startPoint x: 500, startPoint y: 538, endPoint x: 490, endPoint y: 504, distance: 36.0
click at [500, 538] on div "10:00 am" at bounding box center [493, 531] width 40 height 15
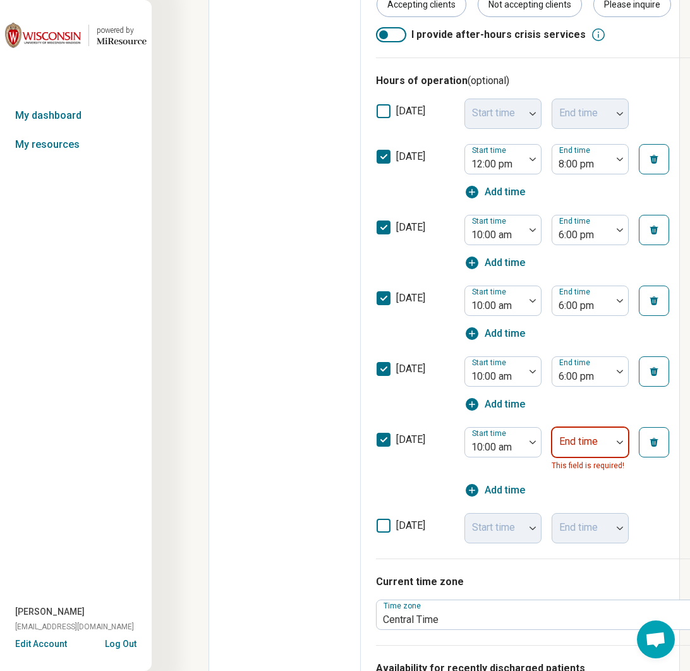
click at [580, 446] on div "End time" at bounding box center [590, 442] width 77 height 30
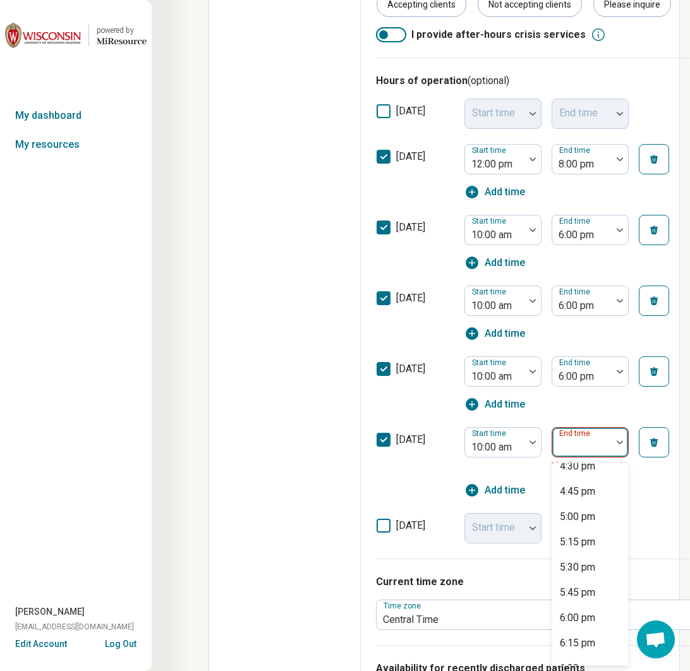
scroll to position [647, 0]
click at [595, 617] on div "6:00 pm" at bounding box center [577, 614] width 35 height 15
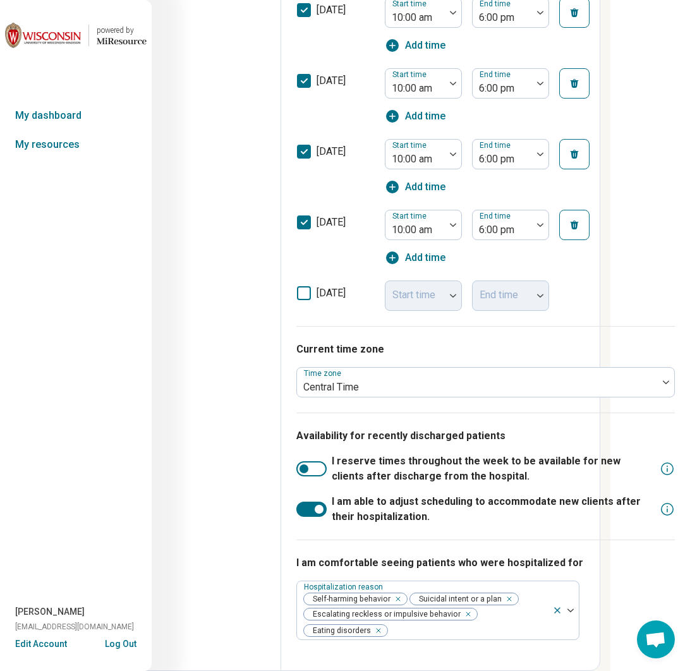
scroll to position [0, 80]
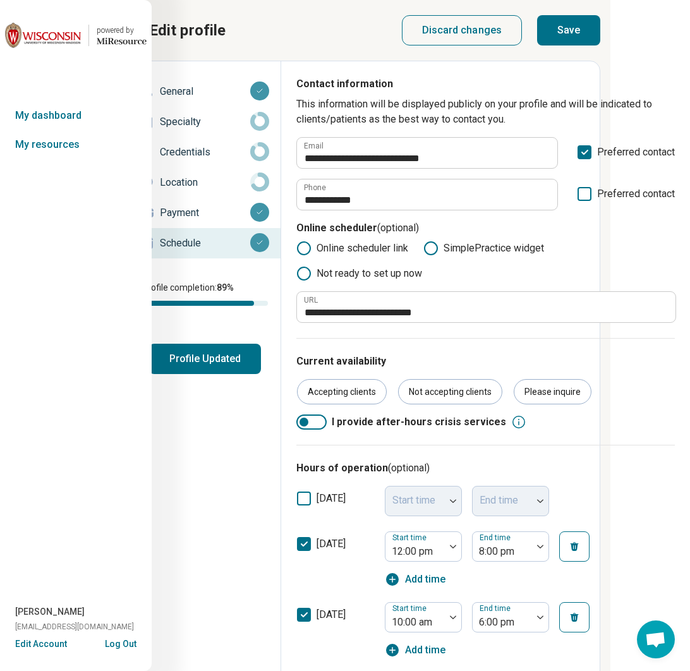
click at [569, 32] on button "Save" at bounding box center [568, 30] width 63 height 30
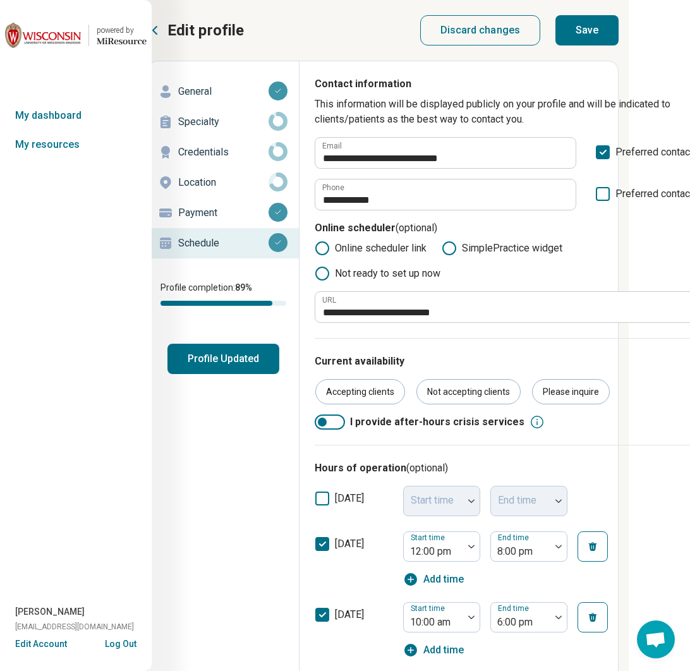
scroll to position [0, 0]
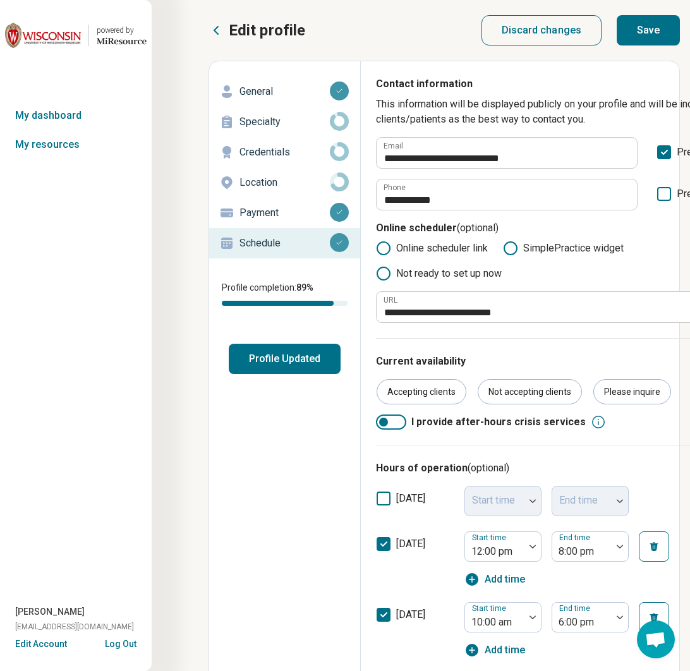
click at [282, 361] on button "Profile Updated" at bounding box center [285, 359] width 112 height 30
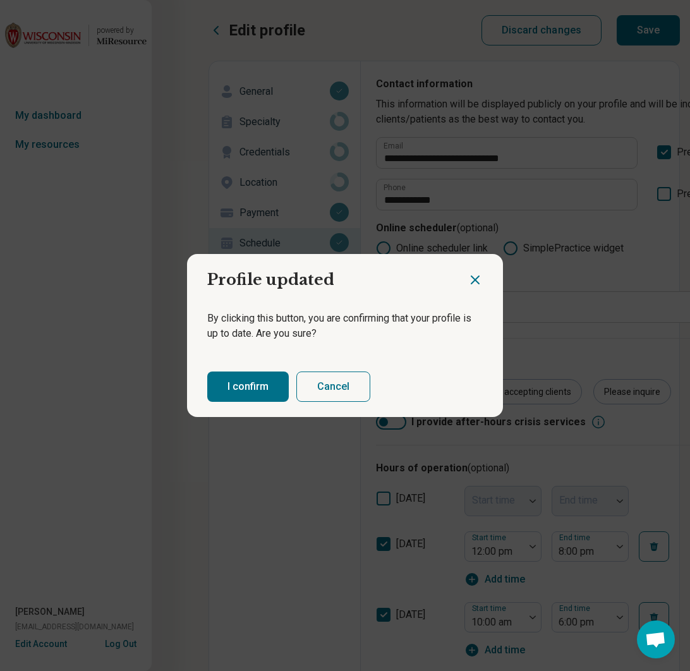
click at [265, 380] on button "I confirm" at bounding box center [248, 387] width 82 height 30
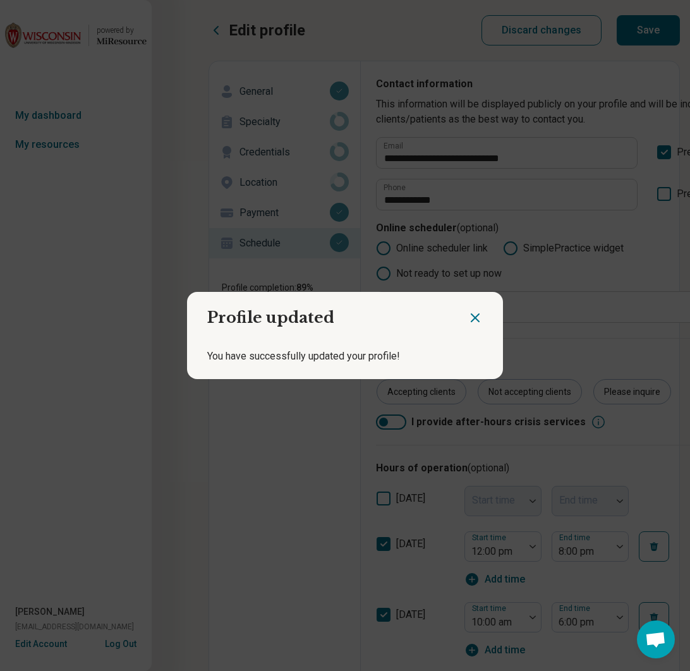
click at [475, 317] on icon "Close dialog" at bounding box center [475, 318] width 8 height 8
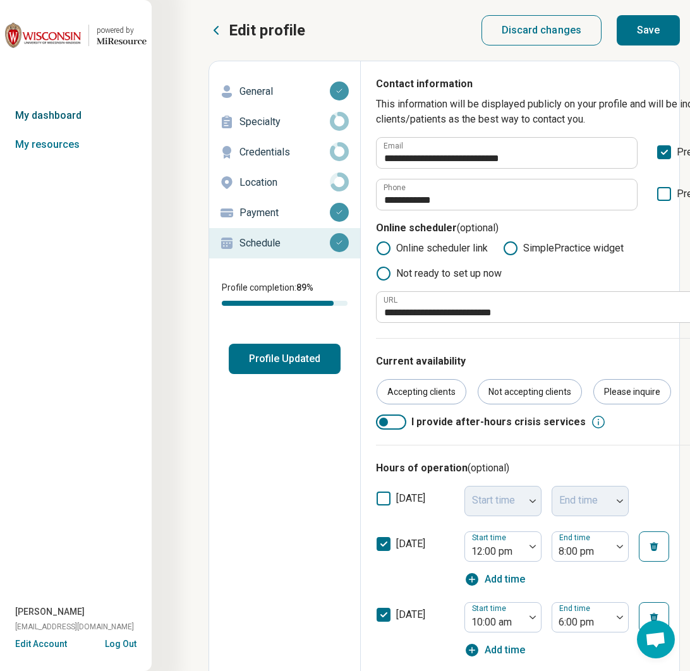
click at [73, 118] on link "My dashboard" at bounding box center [76, 115] width 152 height 29
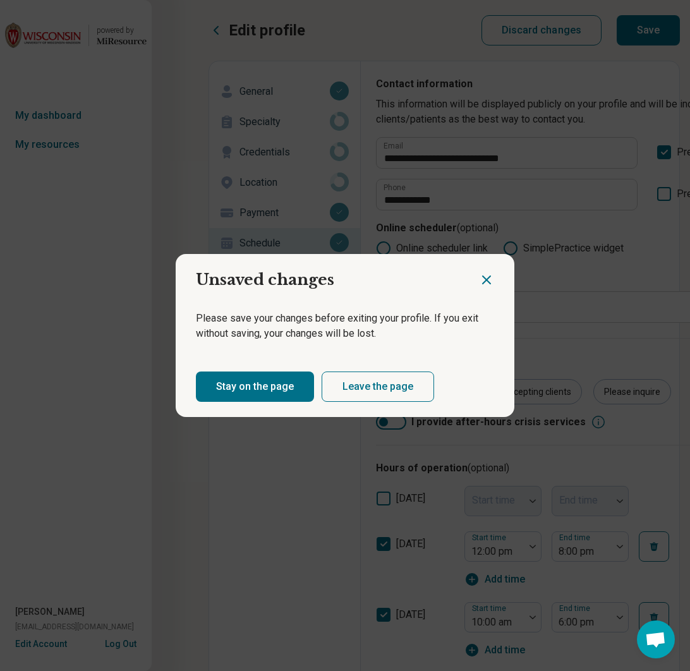
click at [359, 382] on button "Leave the page" at bounding box center [378, 387] width 112 height 30
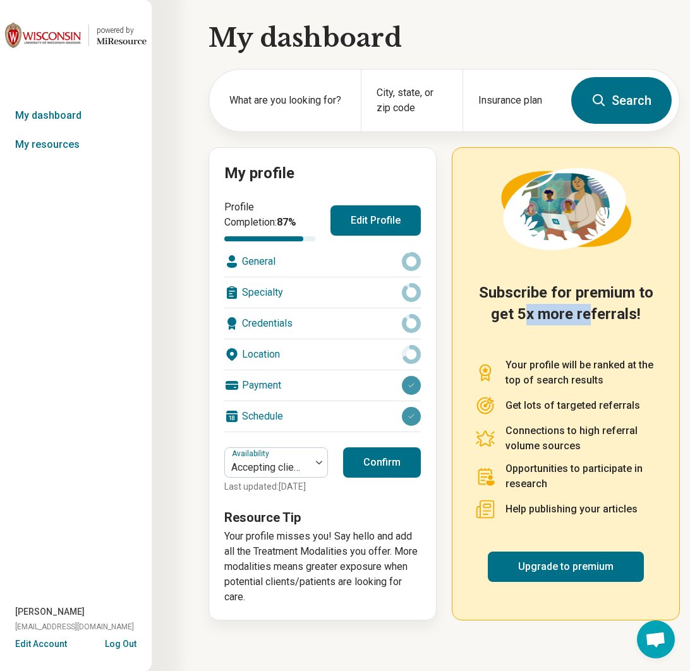
drag, startPoint x: 537, startPoint y: 316, endPoint x: 590, endPoint y: 316, distance: 53.1
click at [590, 317] on h2 "Subscribe for premium to get 5x more referrals!" at bounding box center [565, 312] width 181 height 60
click at [582, 316] on h2 "Subscribe for premium to get 5x more referrals!" at bounding box center [565, 312] width 181 height 60
drag, startPoint x: 516, startPoint y: 373, endPoint x: 578, endPoint y: 366, distance: 61.8
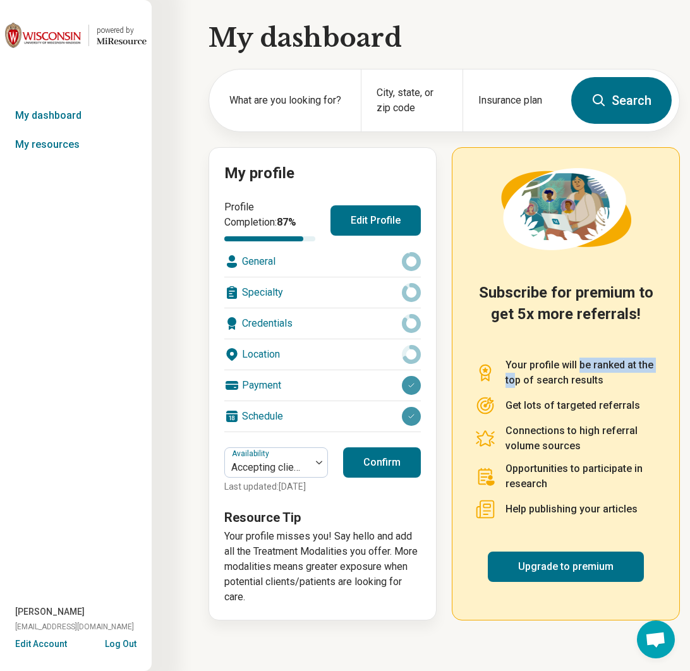
click at [578, 366] on p "Your profile will be ranked at the top of search results" at bounding box center [581, 373] width 151 height 30
drag, startPoint x: 578, startPoint y: 366, endPoint x: 571, endPoint y: 368, distance: 6.8
click at [577, 366] on p "Your profile will be ranked at the top of search results" at bounding box center [581, 373] width 151 height 30
drag, startPoint x: 568, startPoint y: 380, endPoint x: 554, endPoint y: 365, distance: 21.0
click at [554, 365] on p "Your profile will be ranked at the top of search results" at bounding box center [581, 373] width 151 height 30
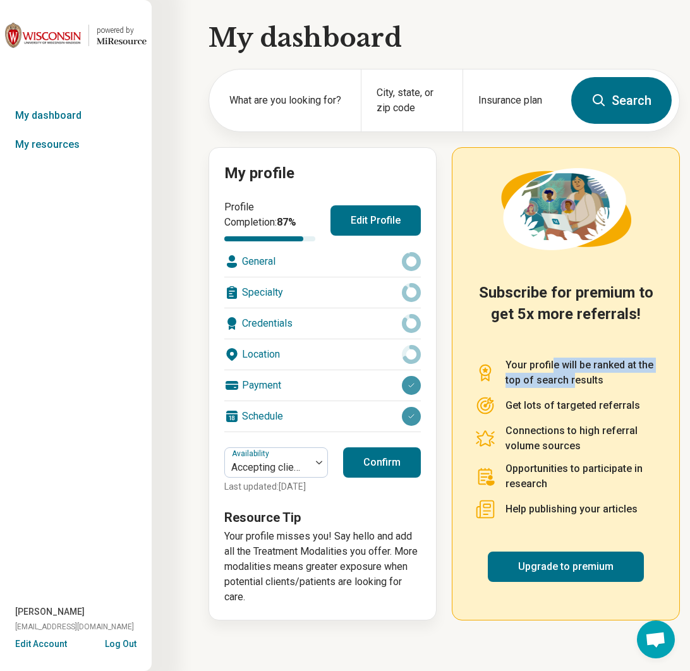
click at [554, 365] on p "Your profile will be ranked at the top of search results" at bounding box center [581, 373] width 151 height 30
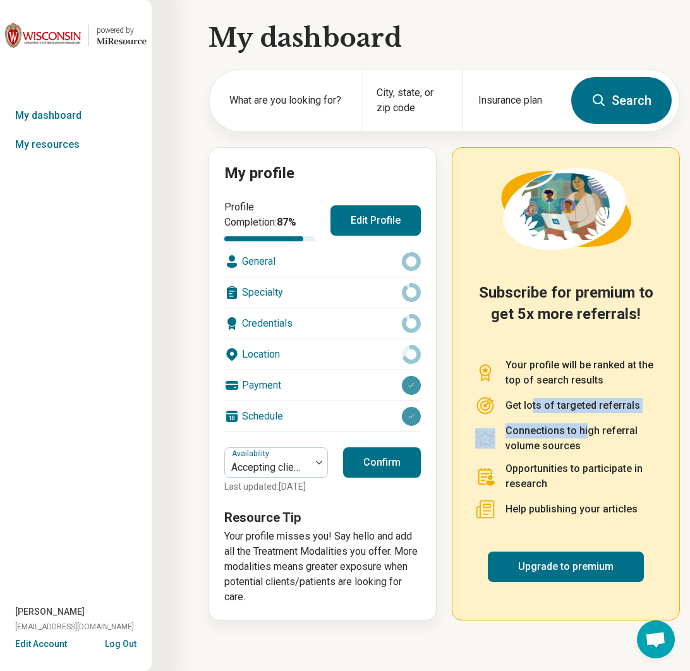
drag, startPoint x: 548, startPoint y: 408, endPoint x: 583, endPoint y: 432, distance: 43.1
click at [585, 432] on ul "Your profile will be ranked at the top of search results Get lots of targeted r…" at bounding box center [565, 447] width 181 height 179
click at [581, 432] on p "Connections to high referral volume sources" at bounding box center [581, 438] width 151 height 30
drag, startPoint x: 571, startPoint y: 448, endPoint x: 553, endPoint y: 434, distance: 23.0
click at [553, 434] on p "Connections to high referral volume sources" at bounding box center [581, 438] width 151 height 30
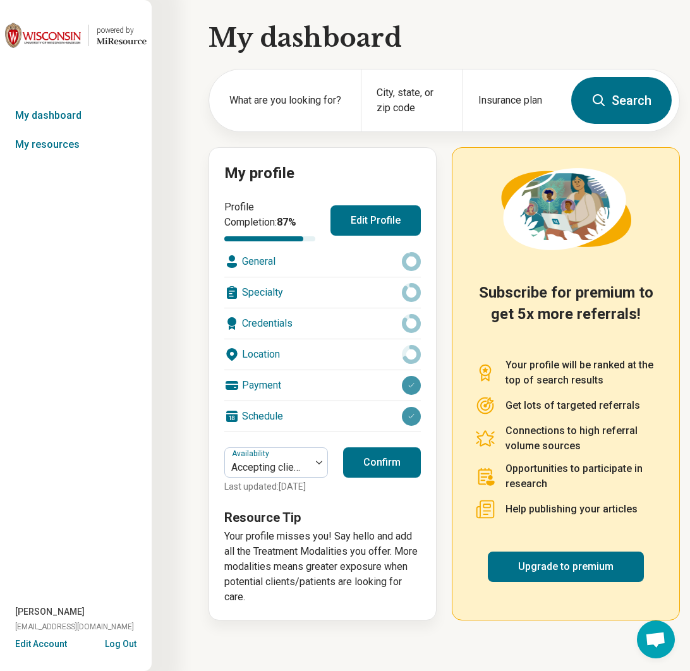
click at [553, 434] on p "Connections to high referral volume sources" at bounding box center [581, 438] width 151 height 30
drag, startPoint x: 553, startPoint y: 485, endPoint x: 573, endPoint y: 468, distance: 26.1
click at [573, 468] on p "Opportunities to participate in research" at bounding box center [581, 476] width 151 height 30
drag, startPoint x: 507, startPoint y: 513, endPoint x: 580, endPoint y: 502, distance: 73.5
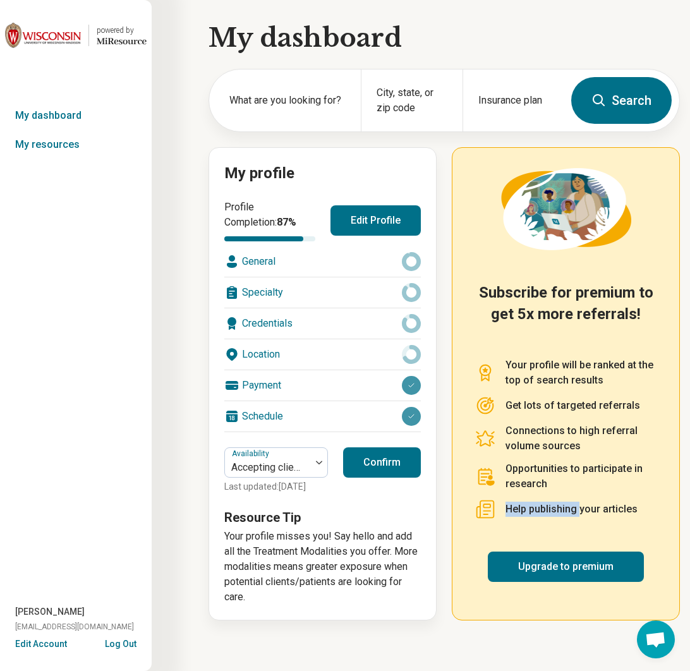
click at [580, 502] on p "Help publishing your articles" at bounding box center [572, 509] width 132 height 15
click at [579, 503] on p "Help publishing your articles" at bounding box center [572, 509] width 132 height 15
drag, startPoint x: 250, startPoint y: 546, endPoint x: 324, endPoint y: 558, distance: 74.9
click at [324, 557] on p "Your profile misses you! Say hello and add all the Treatment Modalities you off…" at bounding box center [322, 567] width 197 height 76
click at [308, 562] on p "Your profile misses you! Say hello and add all the Treatment Modalities you off…" at bounding box center [322, 567] width 197 height 76
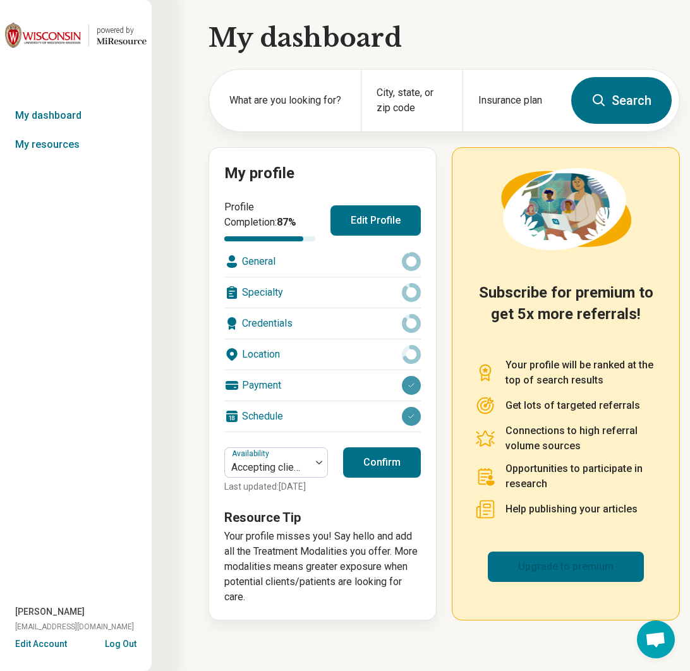
click at [542, 564] on link "Upgrade to premium" at bounding box center [566, 567] width 156 height 30
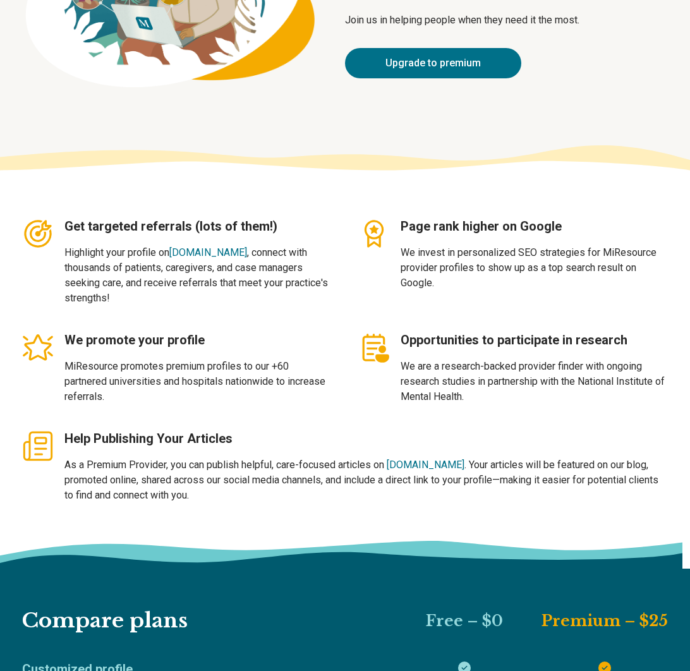
scroll to position [215, 0]
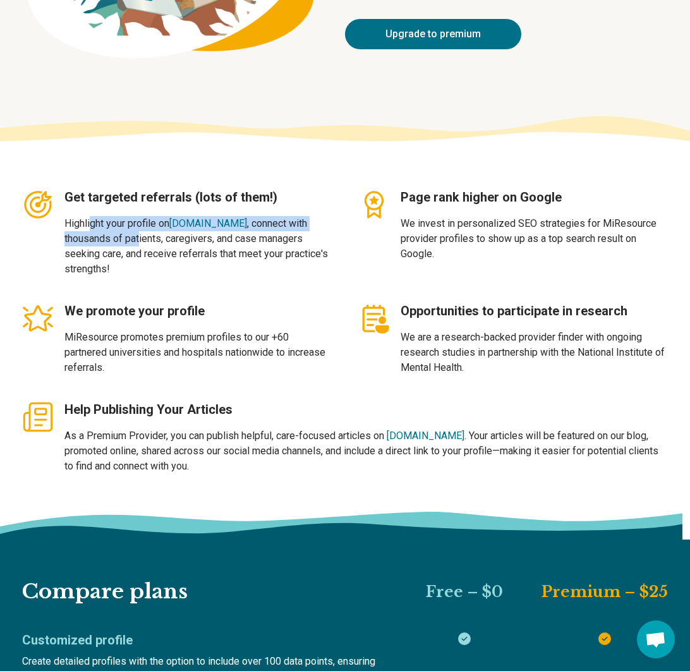
drag, startPoint x: 90, startPoint y: 222, endPoint x: 142, endPoint y: 243, distance: 56.4
click at [141, 242] on p "Highlight your profile on miresource.com , connect with thousands of patients, …" at bounding box center [198, 246] width 268 height 61
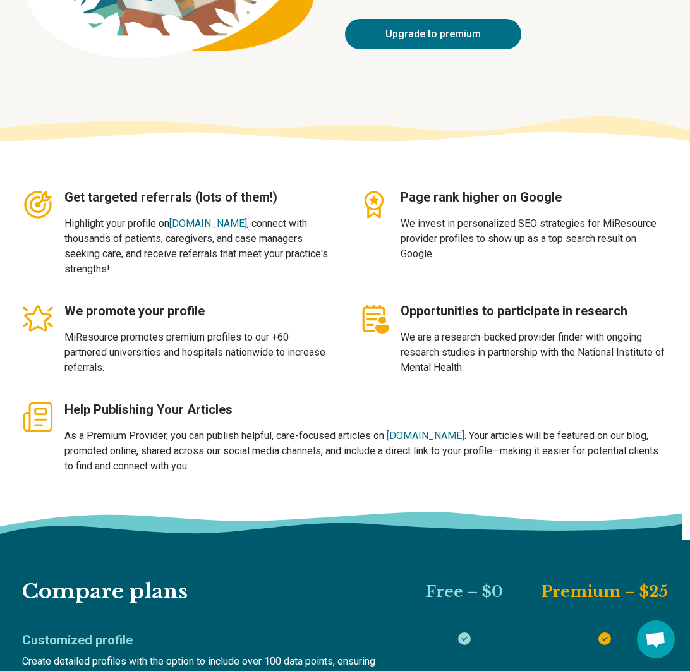
click at [142, 243] on p "Highlight your profile on miresource.com , connect with thousands of patients, …" at bounding box center [198, 246] width 268 height 61
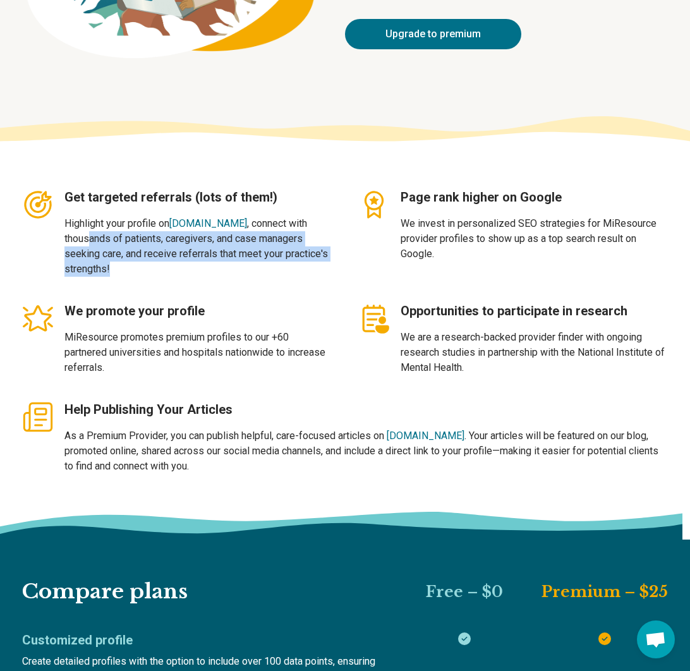
drag, startPoint x: 90, startPoint y: 234, endPoint x: 116, endPoint y: 267, distance: 41.5
click at [116, 267] on p "Highlight your profile on miresource.com , connect with thousands of patients, …" at bounding box center [198, 246] width 268 height 61
drag, startPoint x: 116, startPoint y: 267, endPoint x: 134, endPoint y: 240, distance: 32.8
click at [134, 240] on p "Highlight your profile on miresource.com , connect with thousands of patients, …" at bounding box center [198, 246] width 268 height 61
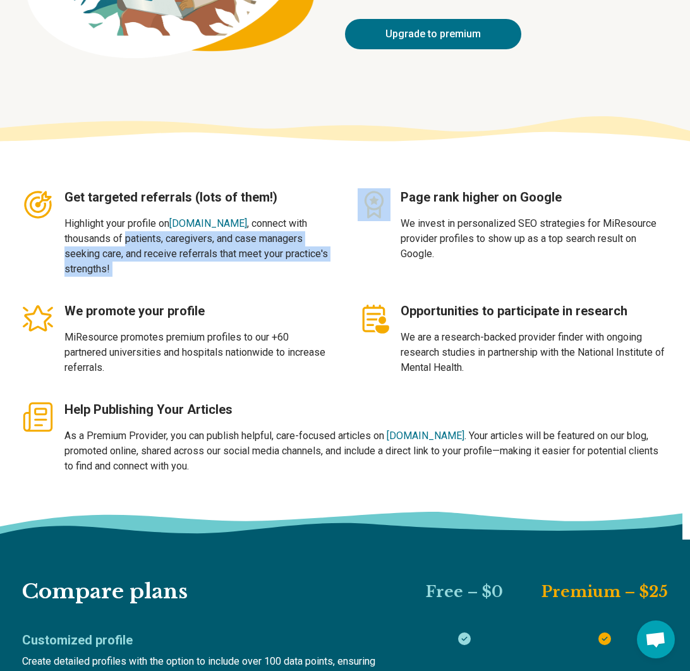
click at [134, 240] on p "Highlight your profile on miresource.com , connect with thousands of patients, …" at bounding box center [198, 246] width 268 height 61
drag, startPoint x: 133, startPoint y: 240, endPoint x: 116, endPoint y: 271, distance: 35.4
click at [116, 271] on p "Highlight your profile on miresource.com , connect with thousands of patients, …" at bounding box center [198, 246] width 268 height 61
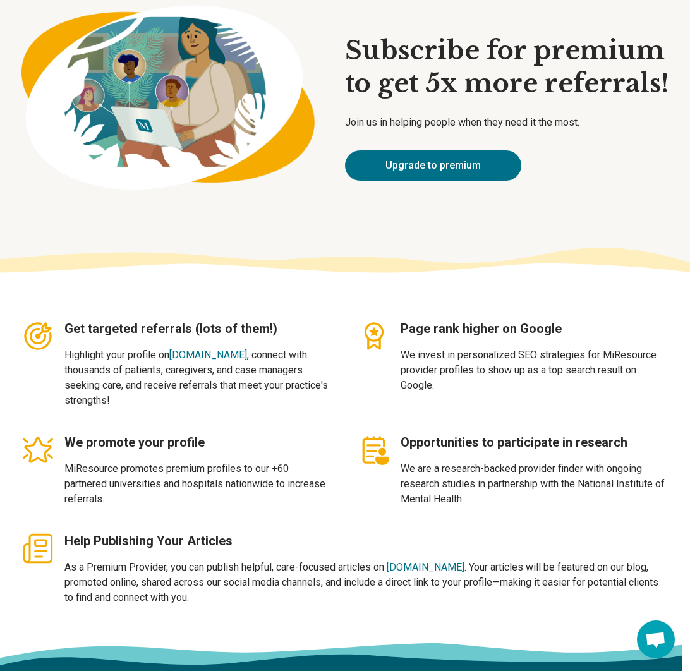
scroll to position [0, 0]
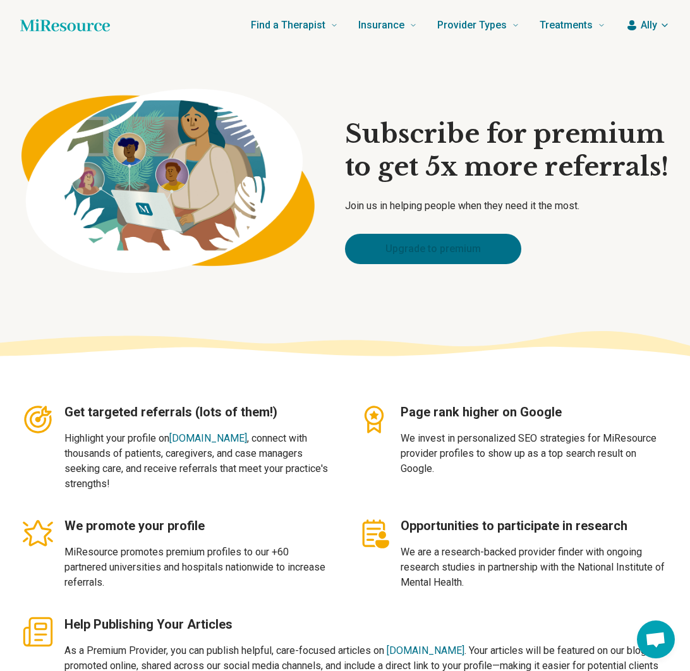
click at [377, 245] on link "Upgrade to premium" at bounding box center [433, 249] width 176 height 30
